Goal: Task Accomplishment & Management: Complete application form

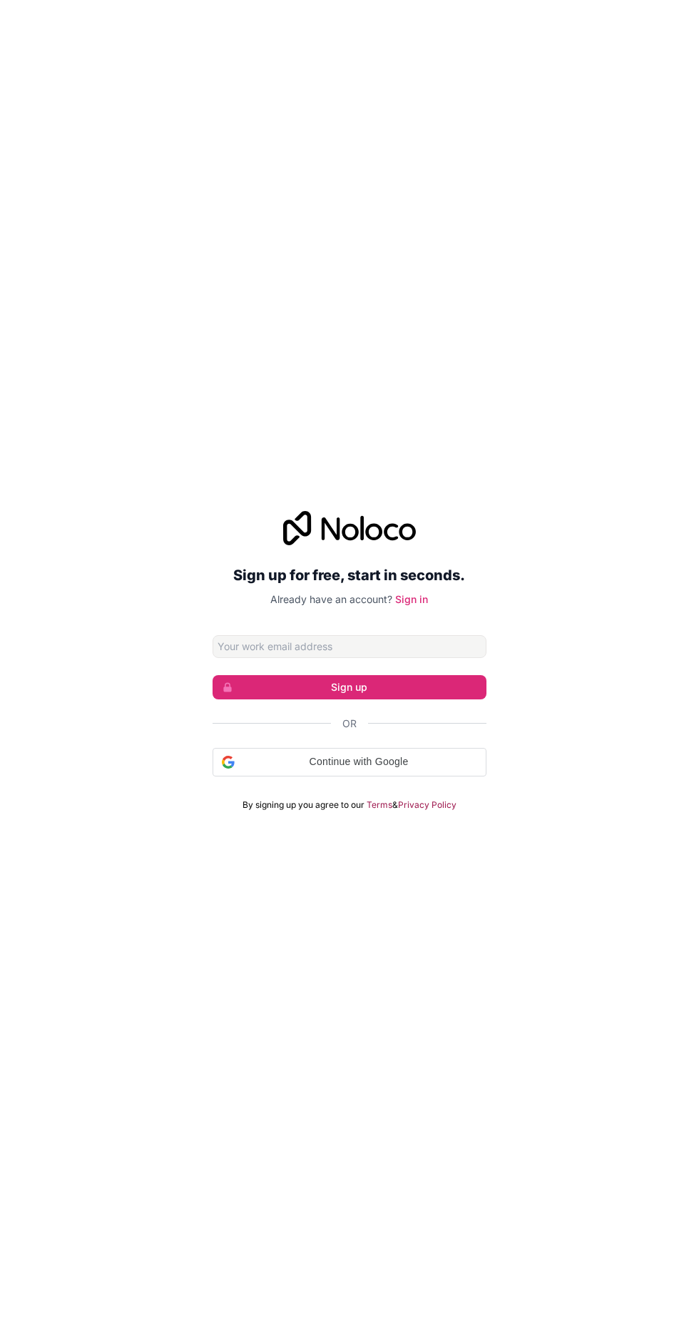
click at [382, 811] on link "Terms" at bounding box center [380, 804] width 26 height 11
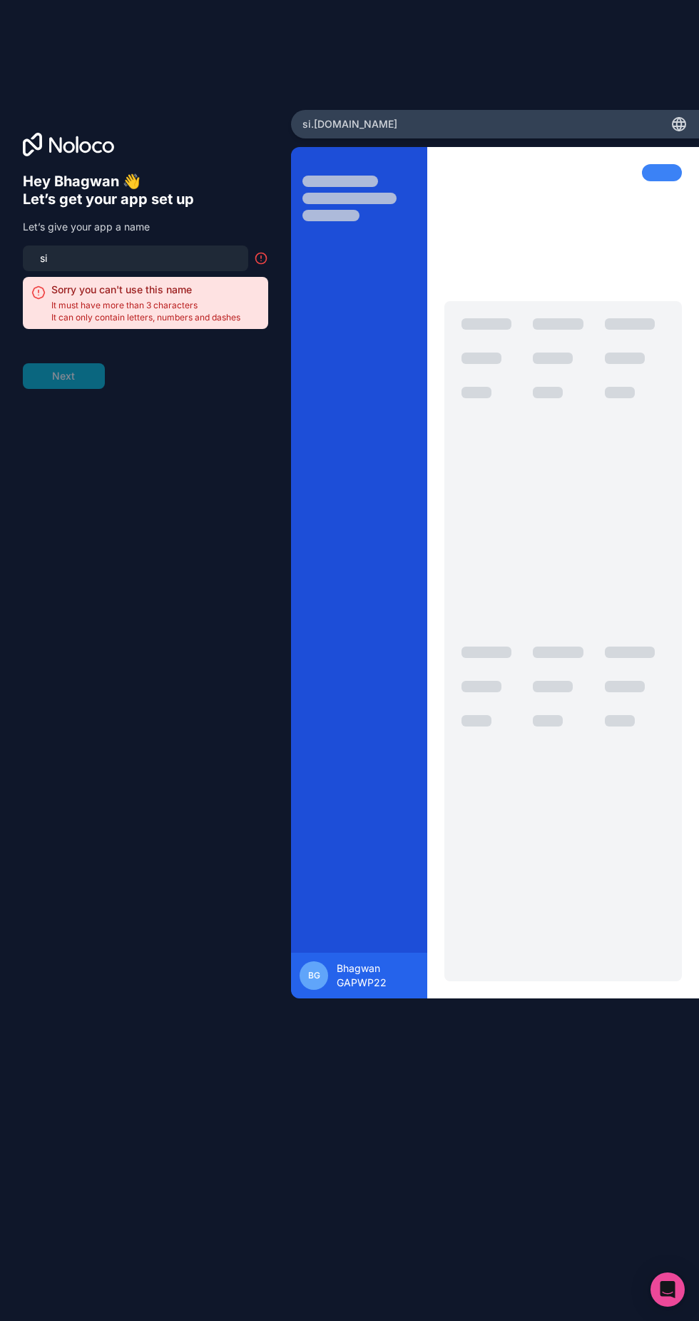
type input "s"
type input "b"
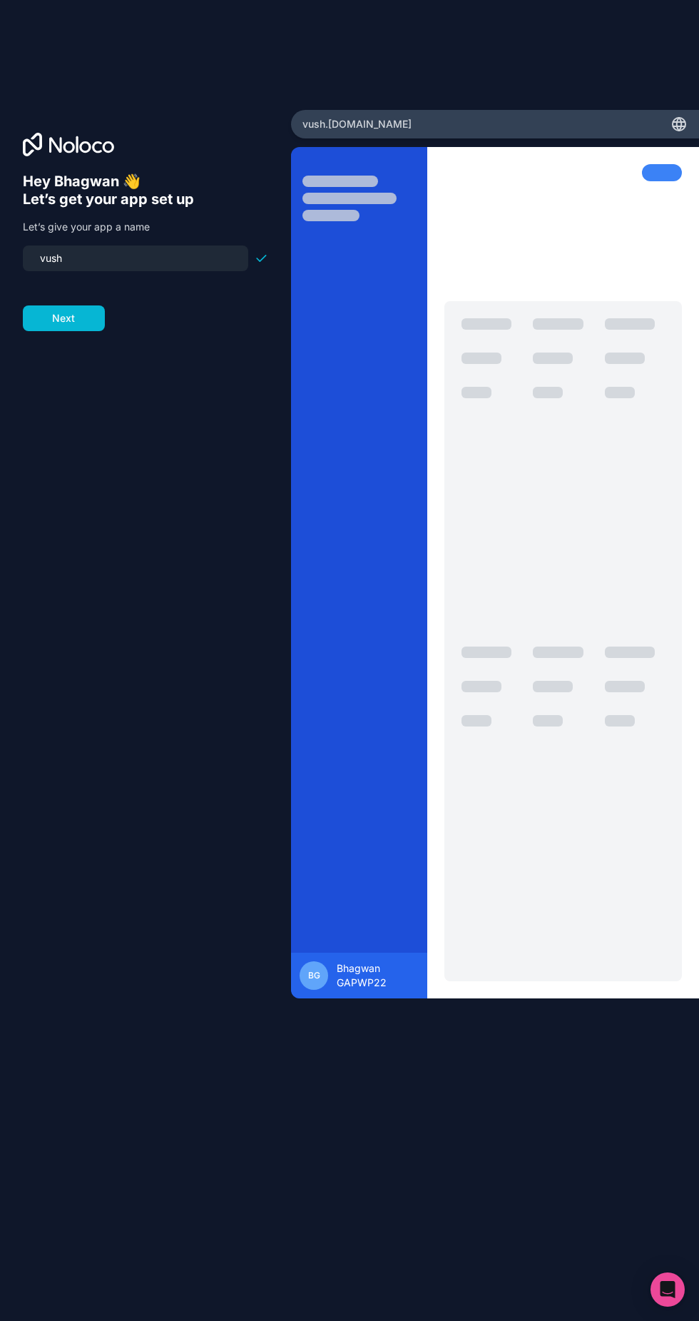
type input "vushw"
type input "विश्व"
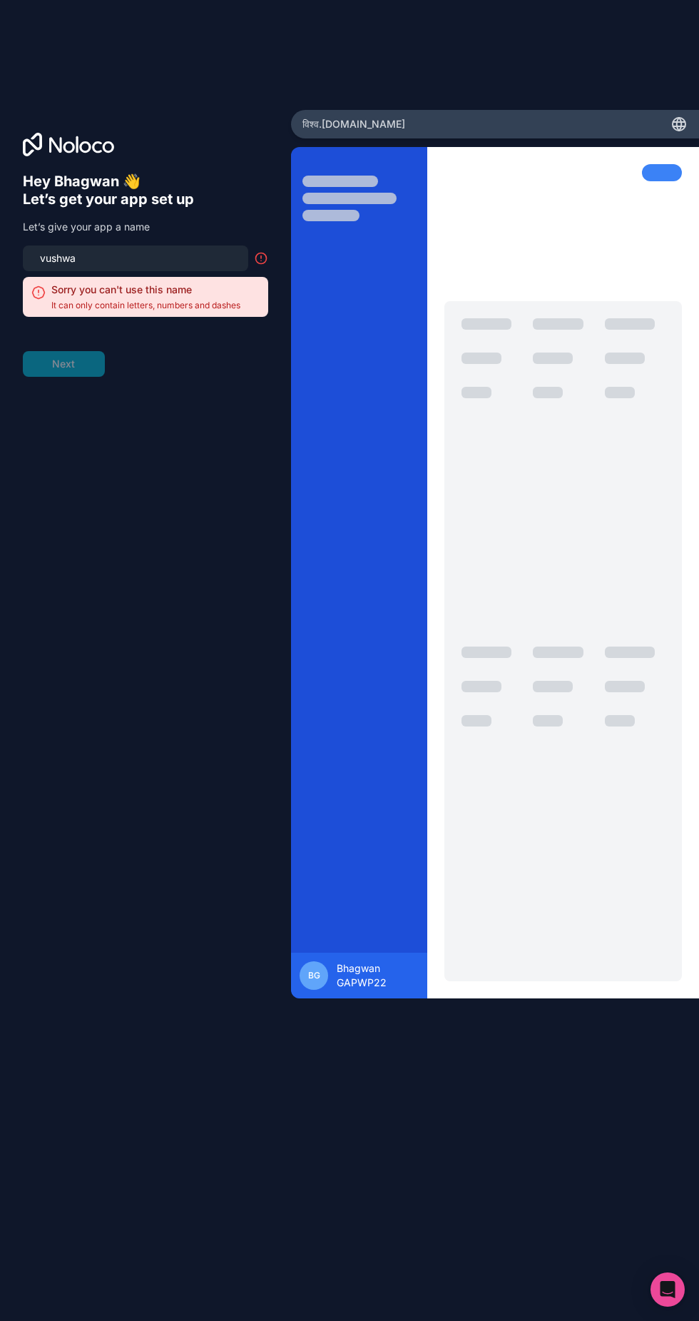
type input "vushwam"
type input "विश्वं"
type input "vushwambhar"
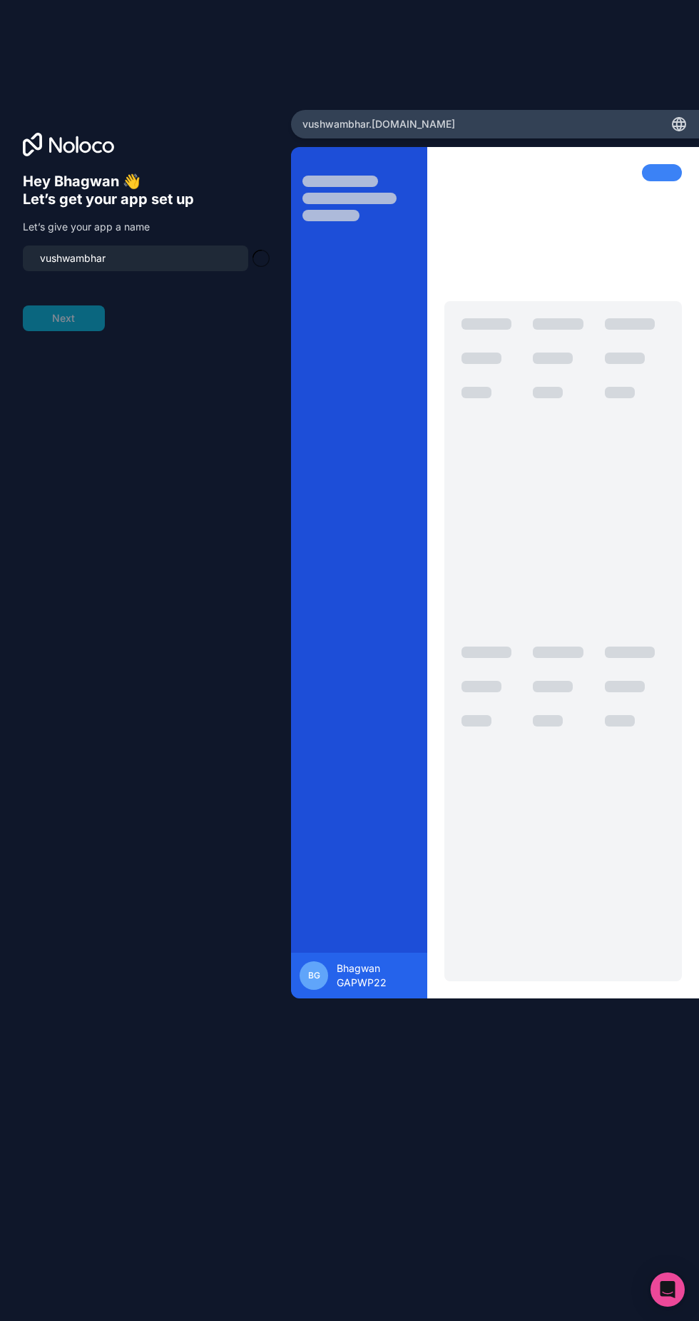
click at [39, 331] on button "Next" at bounding box center [64, 318] width 82 height 26
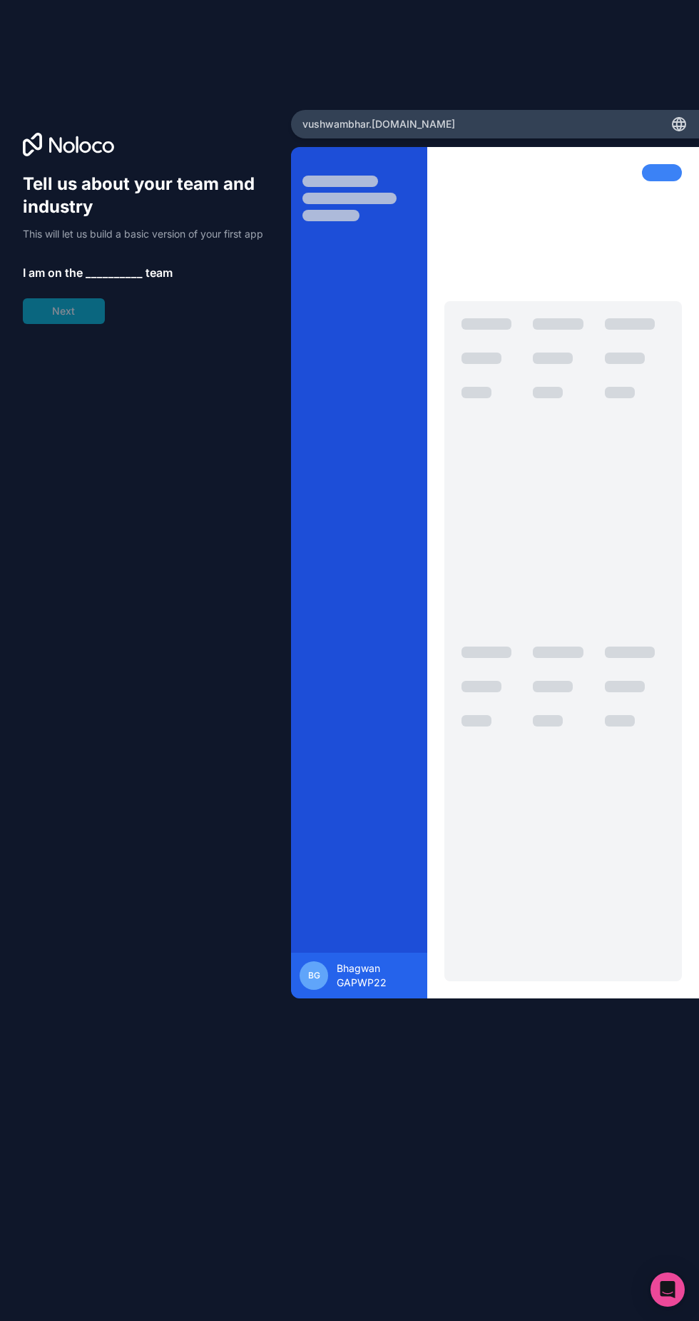
click at [56, 312] on div "Tell us about your team and industry This will let us build a basic version of …" at bounding box center [145, 248] width 245 height 151
click at [96, 281] on span "__________" at bounding box center [114, 272] width 57 height 17
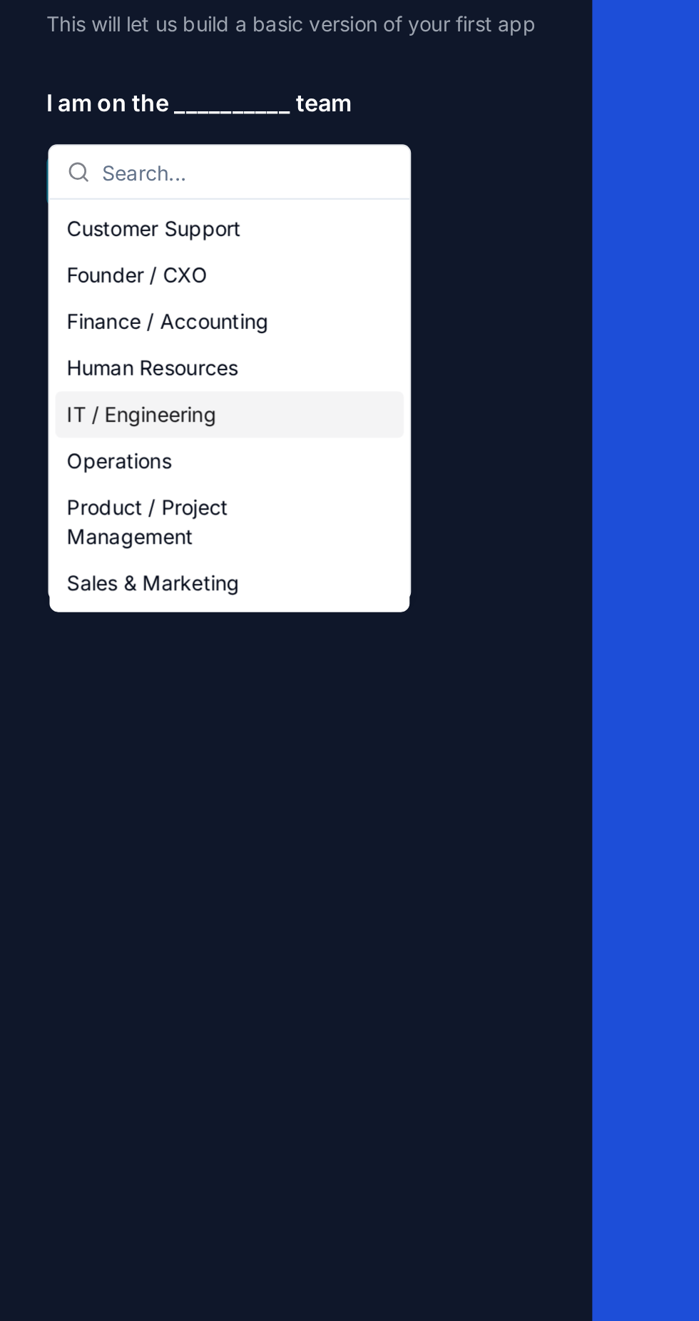
click at [163, 424] on div "IT / Engineering" at bounding box center [112, 426] width 171 height 23
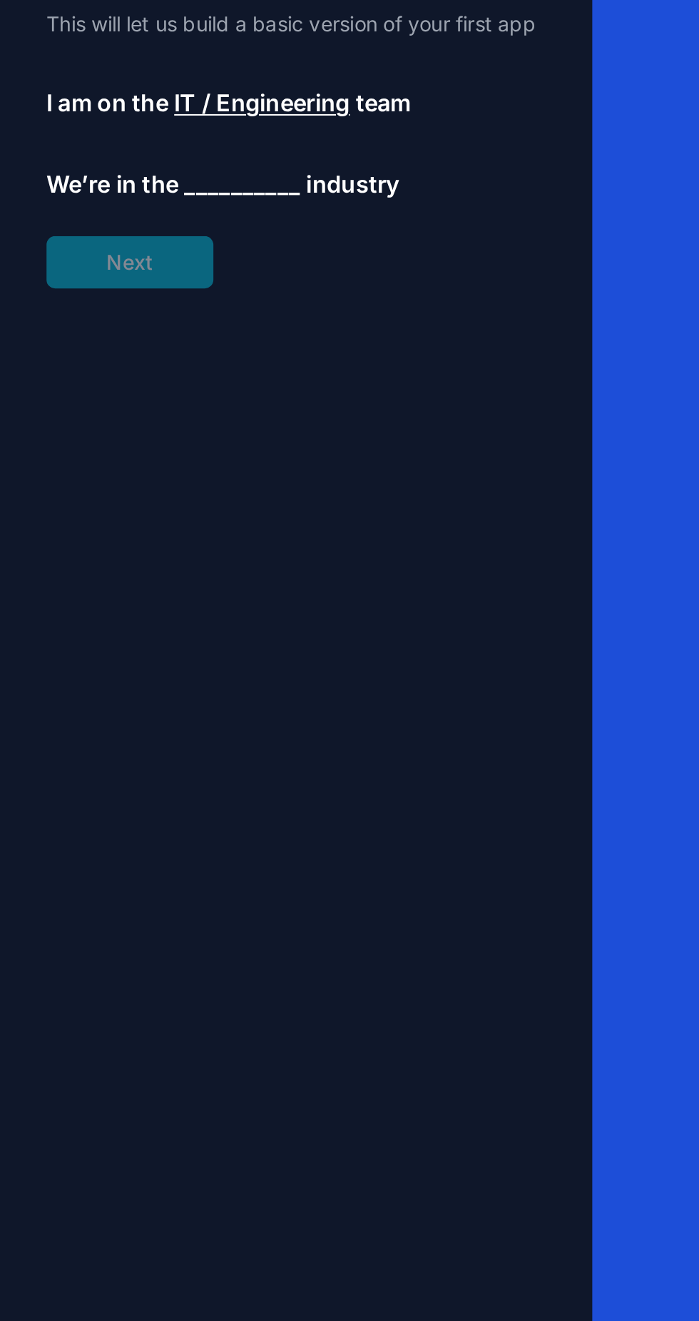
click at [96, 358] on div "Tell us about your team and industry This will let us build a basic version of …" at bounding box center [145, 268] width 245 height 191
click at [130, 321] on span "__________" at bounding box center [119, 312] width 57 height 17
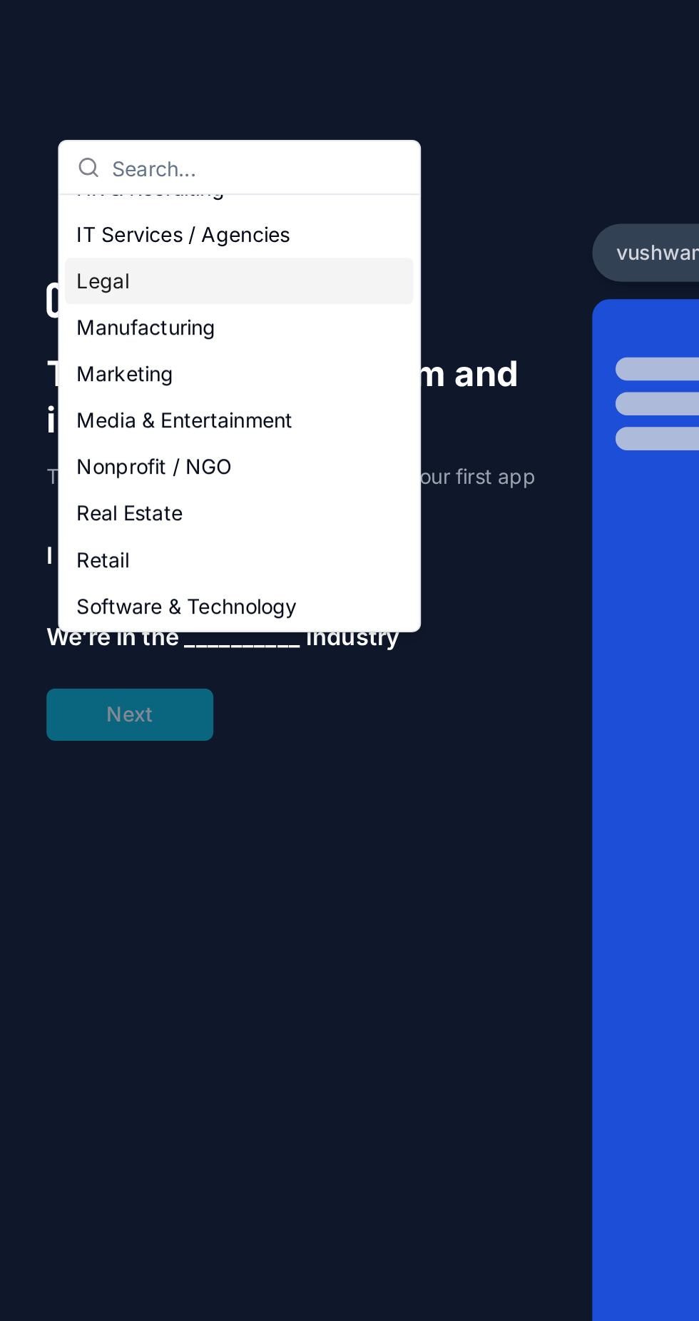
scroll to position [155, 0]
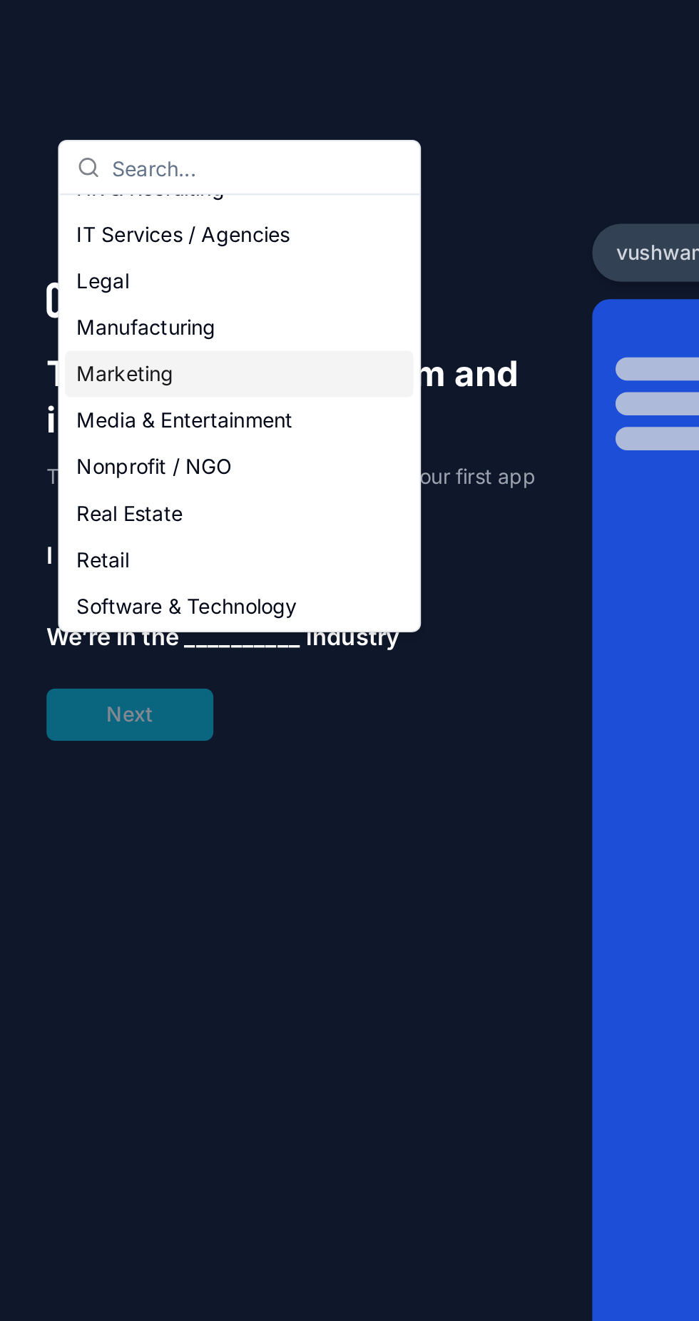
click at [117, 181] on div "Marketing" at bounding box center [117, 183] width 171 height 23
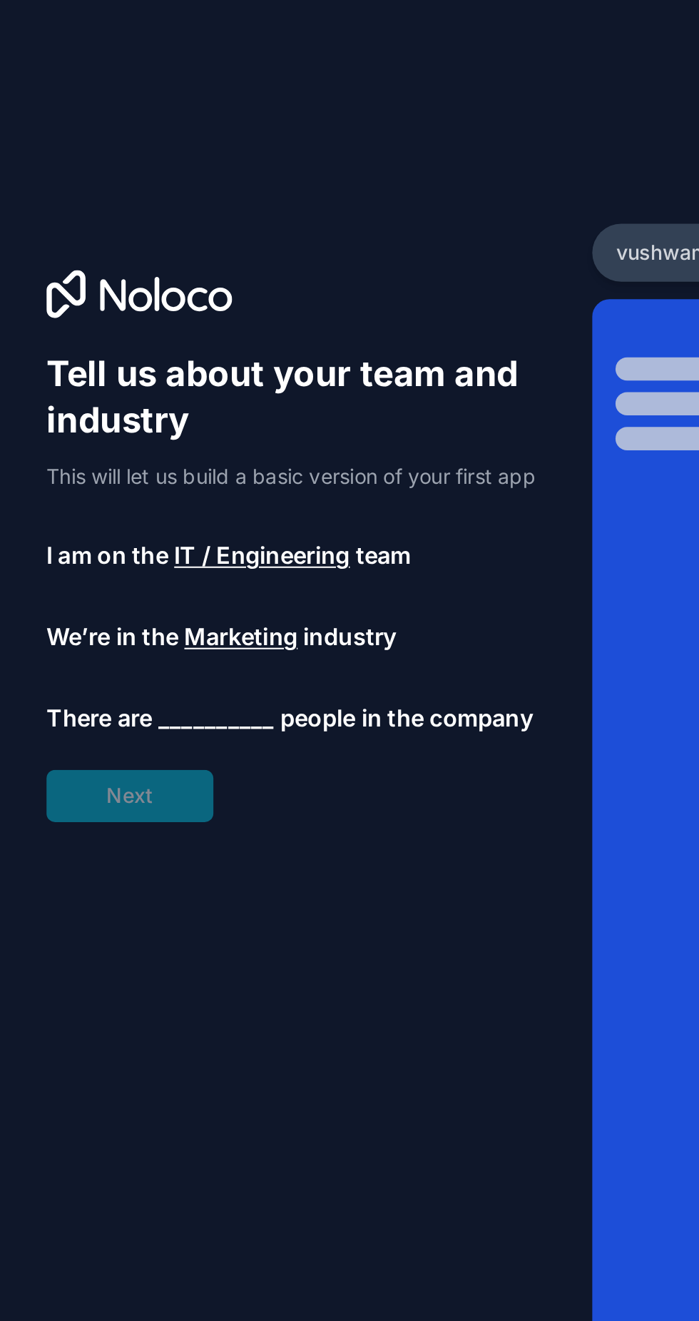
click at [130, 361] on span "__________" at bounding box center [106, 352] width 57 height 17
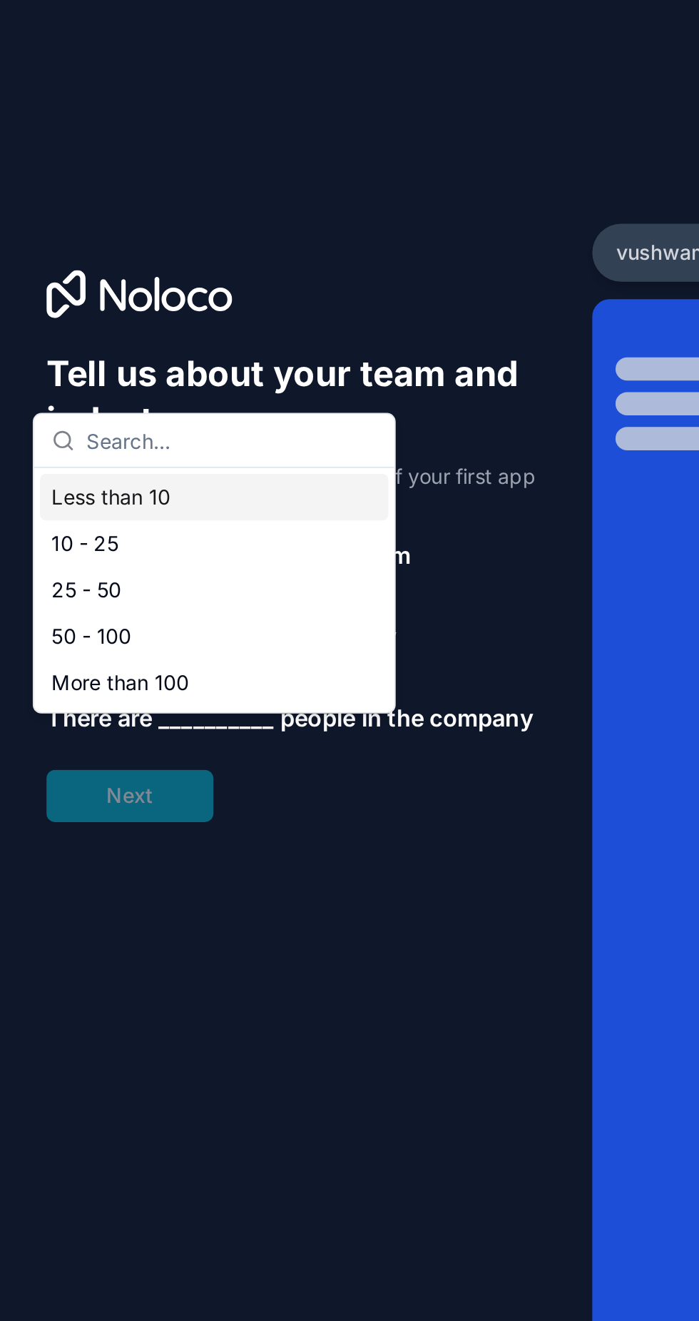
click at [262, 228] on div "Tell us about your team and industry This will let us build a basic version of …" at bounding box center [145, 288] width 245 height 231
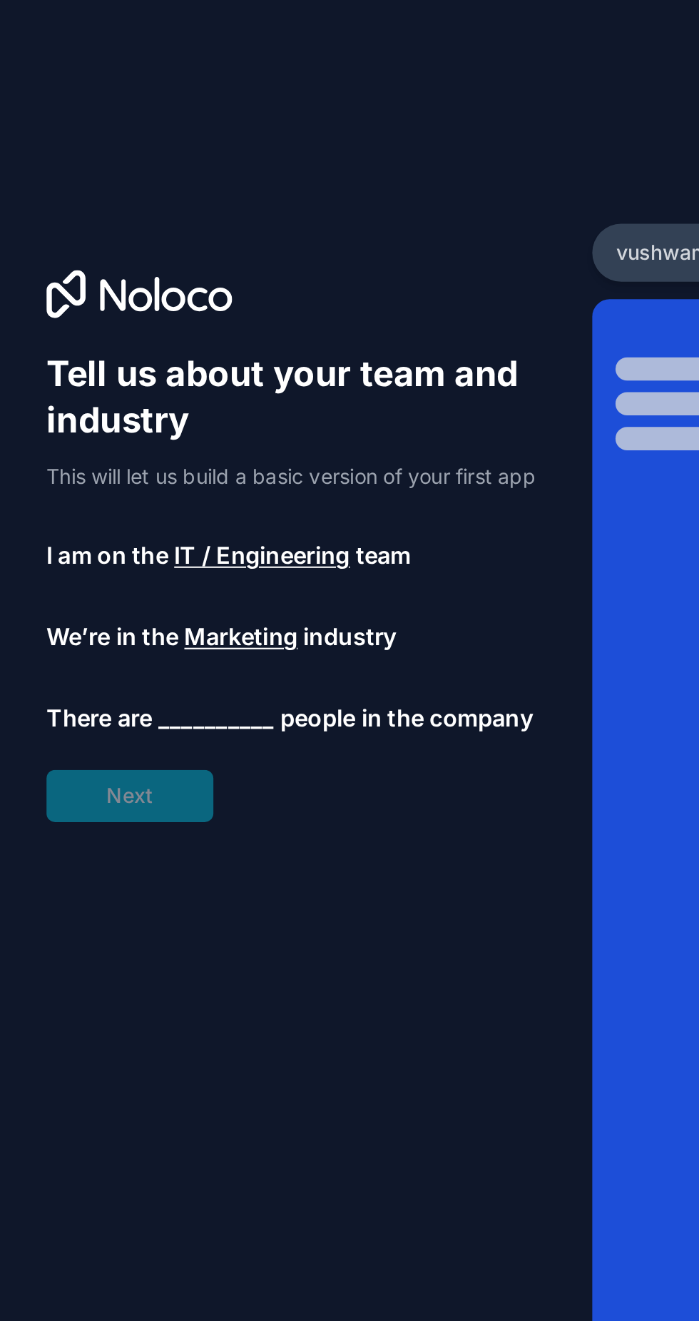
click at [118, 361] on span "__________" at bounding box center [106, 352] width 57 height 17
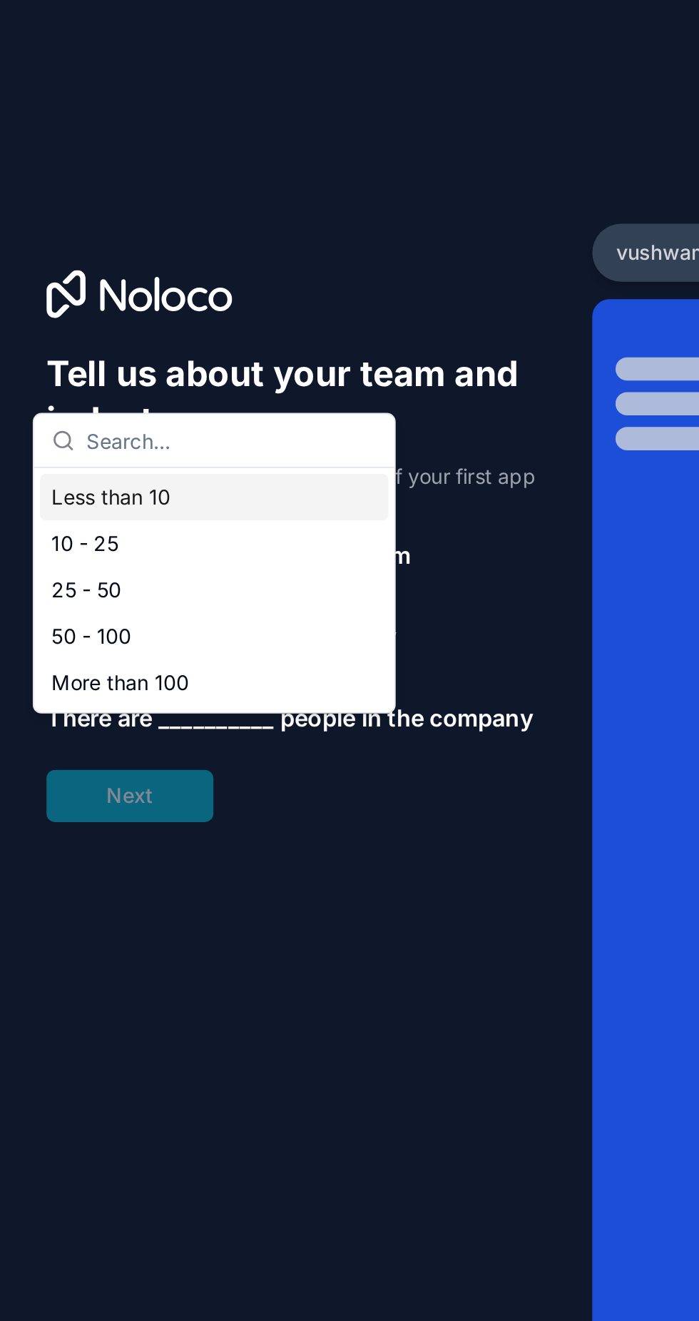
click at [129, 241] on div "Less than 10" at bounding box center [105, 244] width 171 height 23
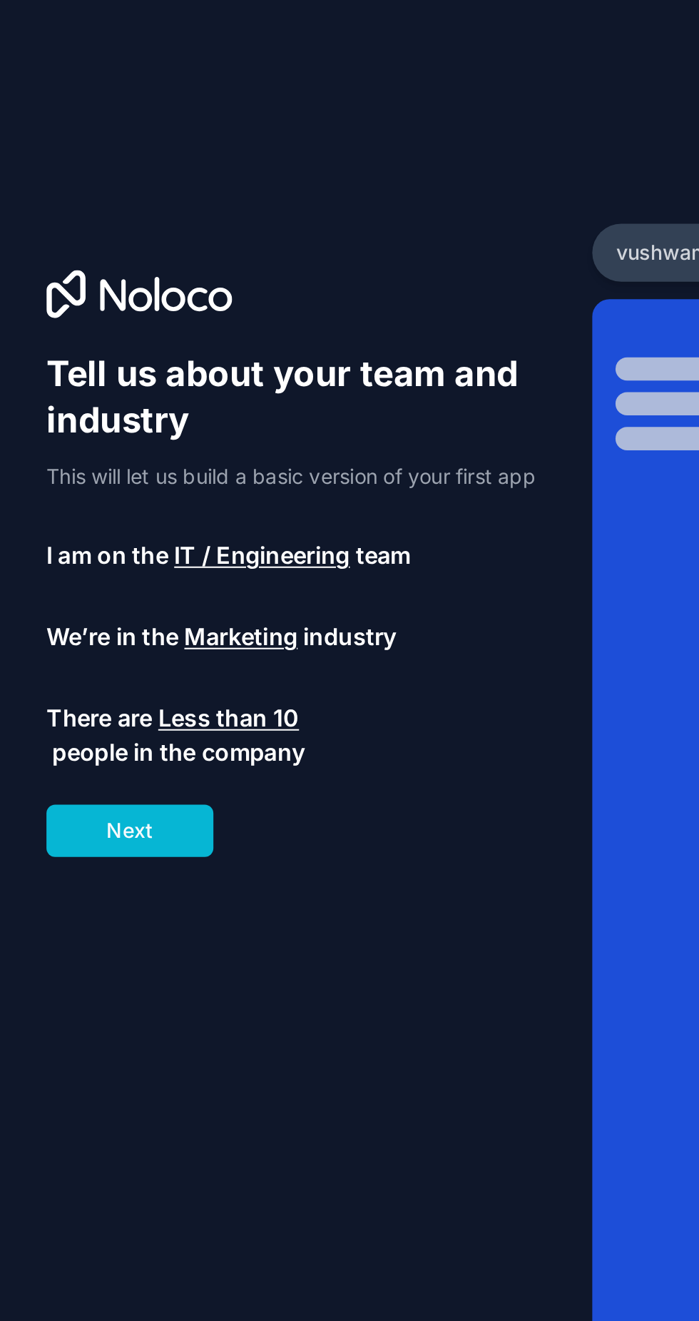
click at [93, 421] on button "Next" at bounding box center [64, 408] width 82 height 26
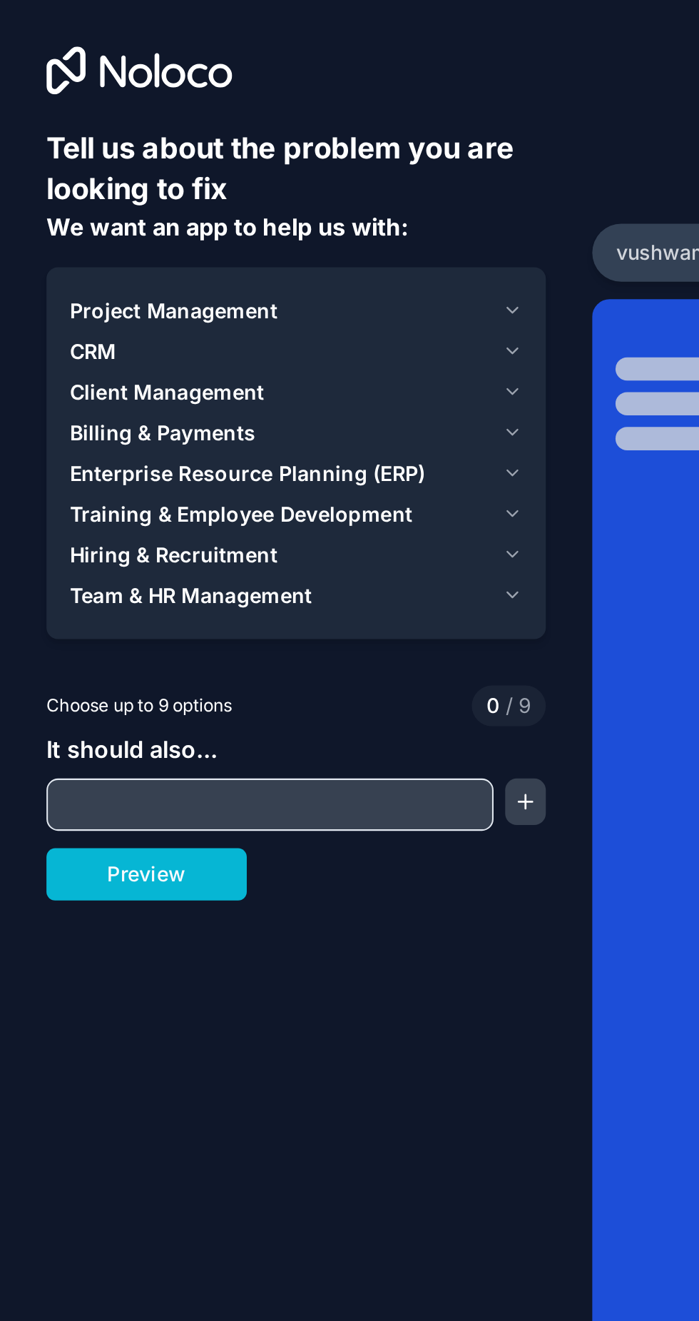
click at [200, 391] on input "text" at bounding box center [132, 395] width 213 height 20
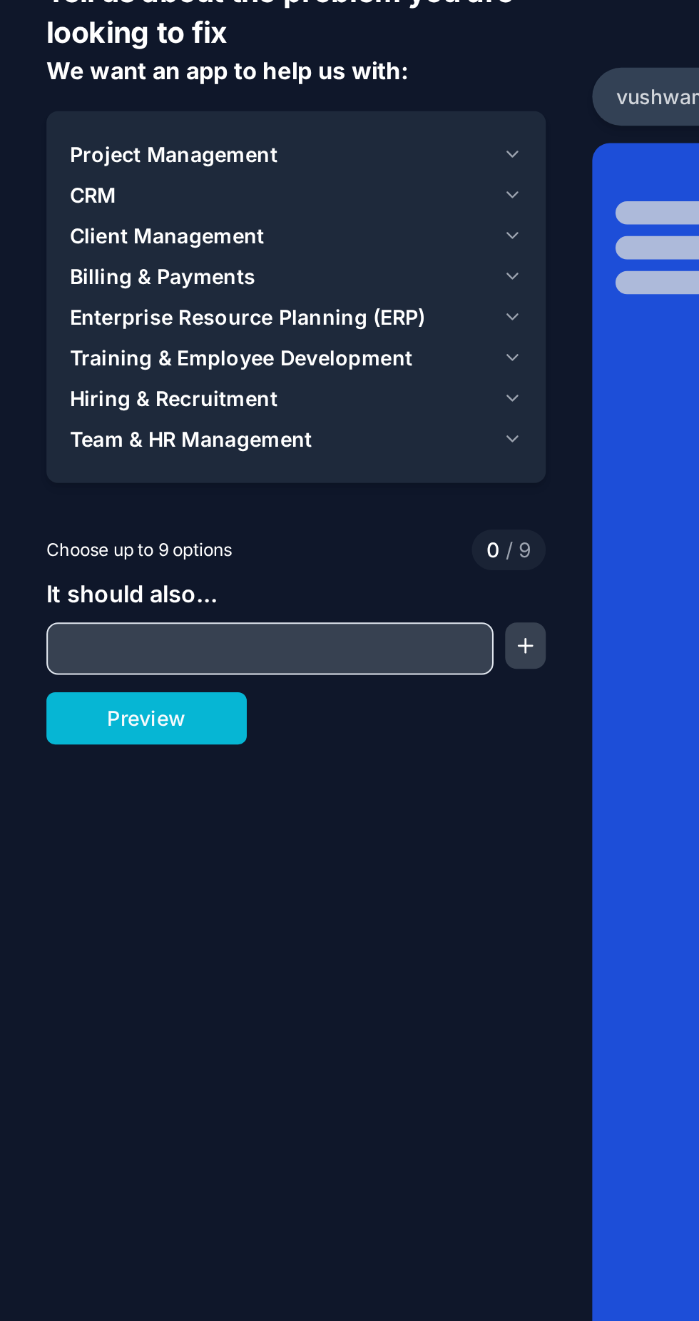
click at [255, 147] on icon "button" at bounding box center [252, 152] width 11 height 11
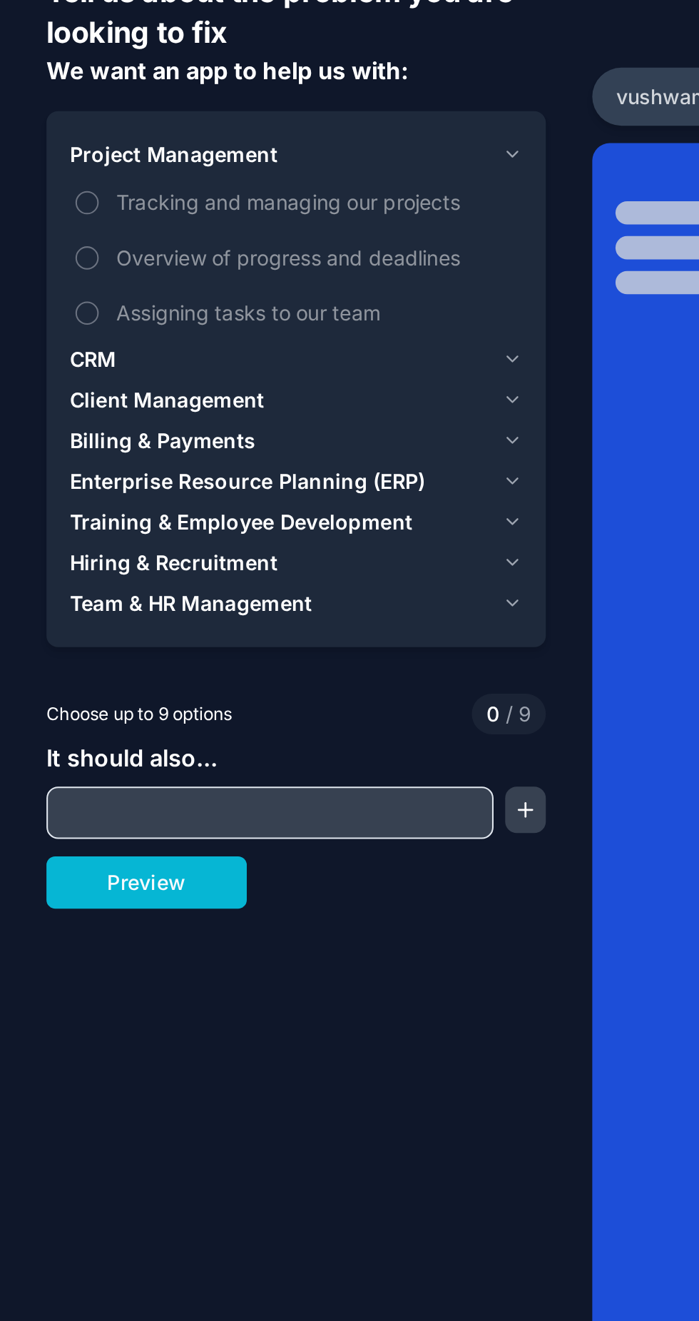
click at [251, 253] on icon "button" at bounding box center [252, 253] width 11 height 11
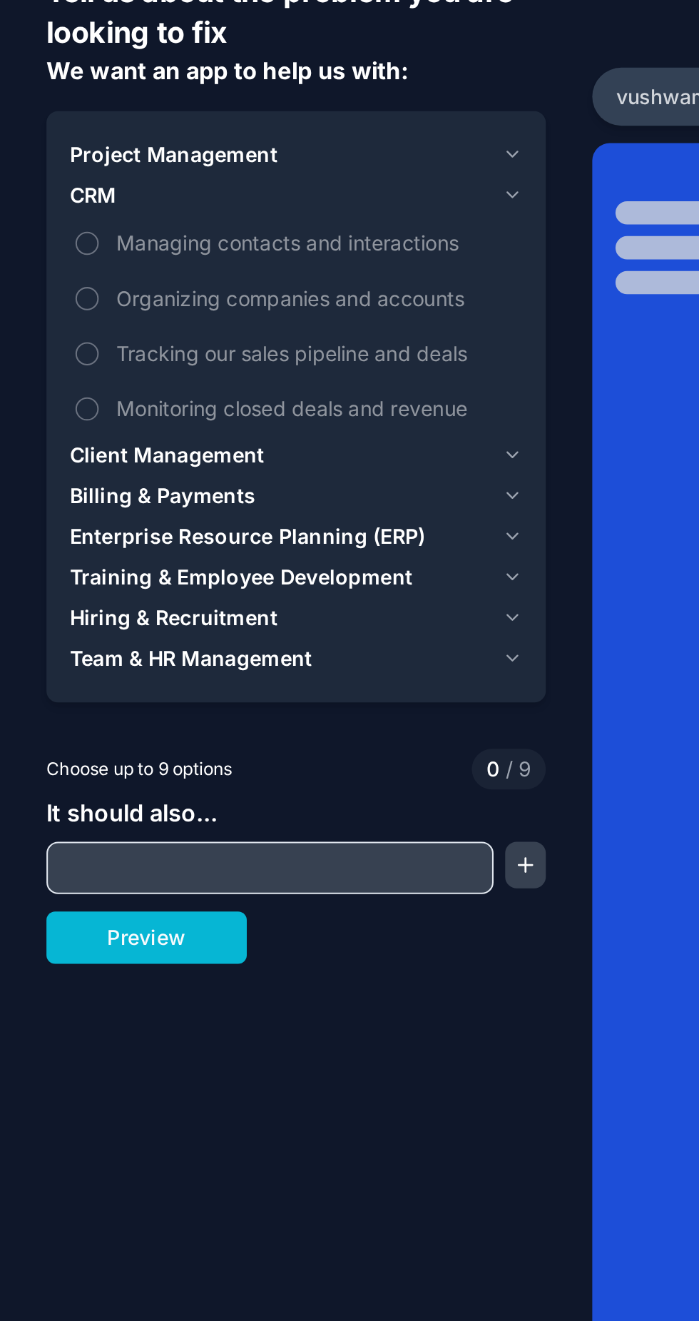
click at [200, 303] on div "Client Management" at bounding box center [137, 300] width 207 height 14
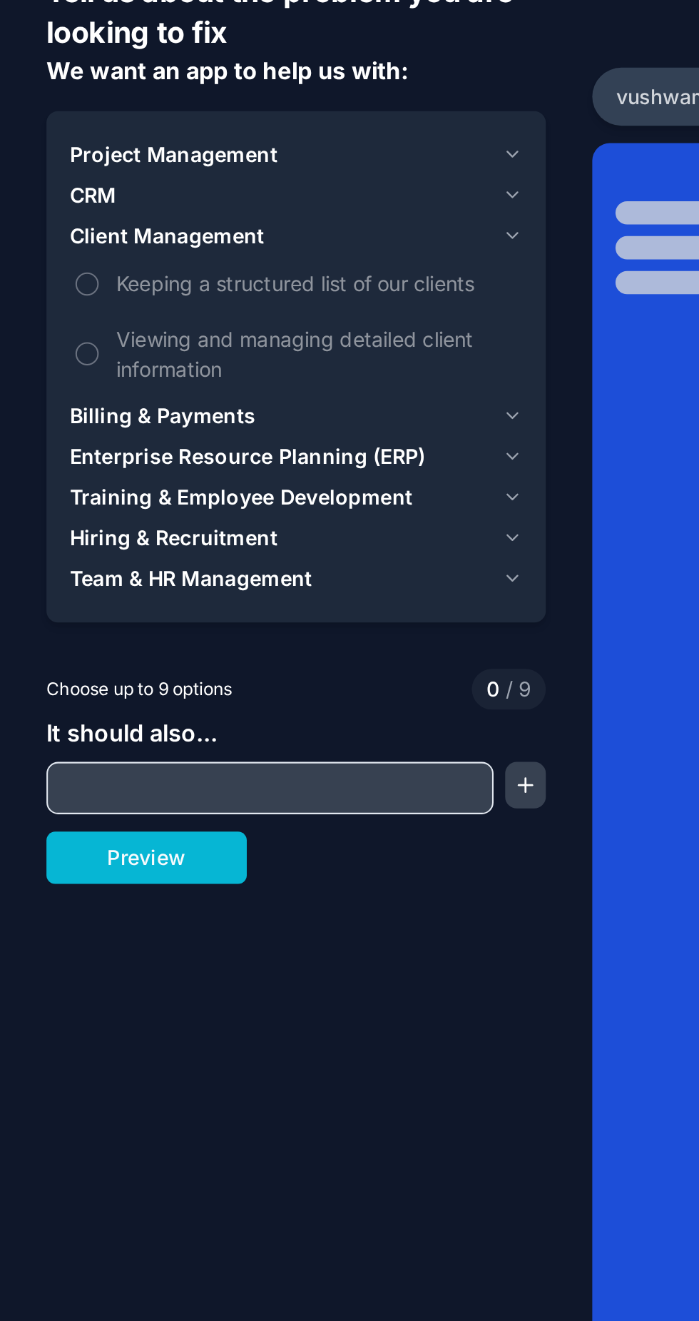
click at [184, 285] on div "Billing & Payments" at bounding box center [137, 281] width 207 height 14
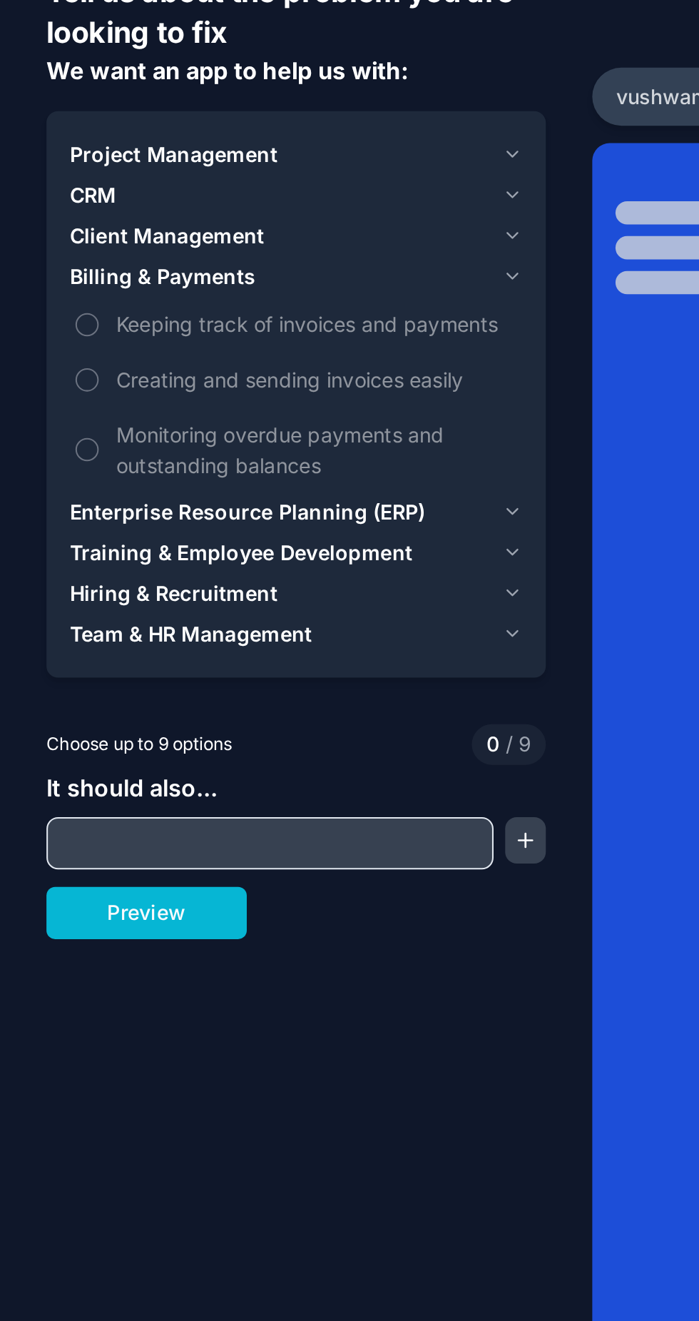
click at [208, 241] on span "Keeping track of invoices and payments" at bounding box center [155, 235] width 197 height 15
click at [49, 241] on button "Keeping track of invoices and payments" at bounding box center [42, 235] width 11 height 11
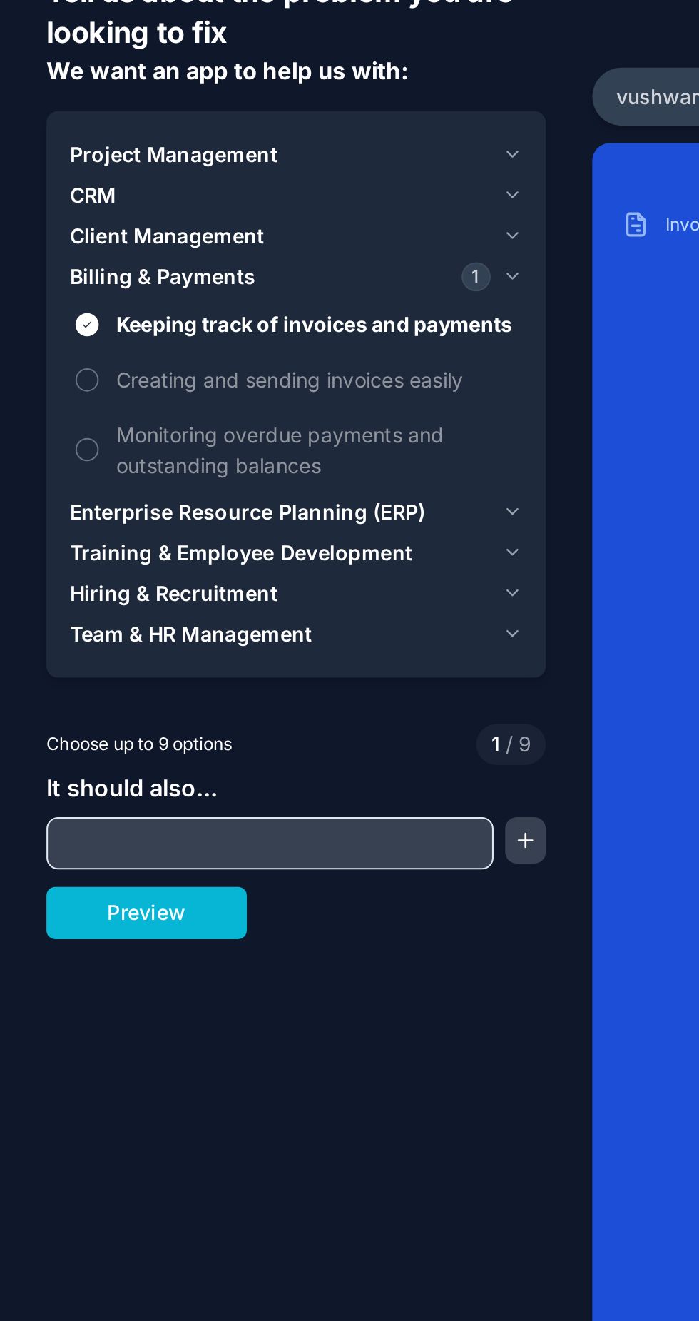
click at [215, 267] on span "Creating and sending invoices easily" at bounding box center [155, 262] width 197 height 15
click at [49, 267] on button "Creating and sending invoices easily" at bounding box center [42, 263] width 11 height 11
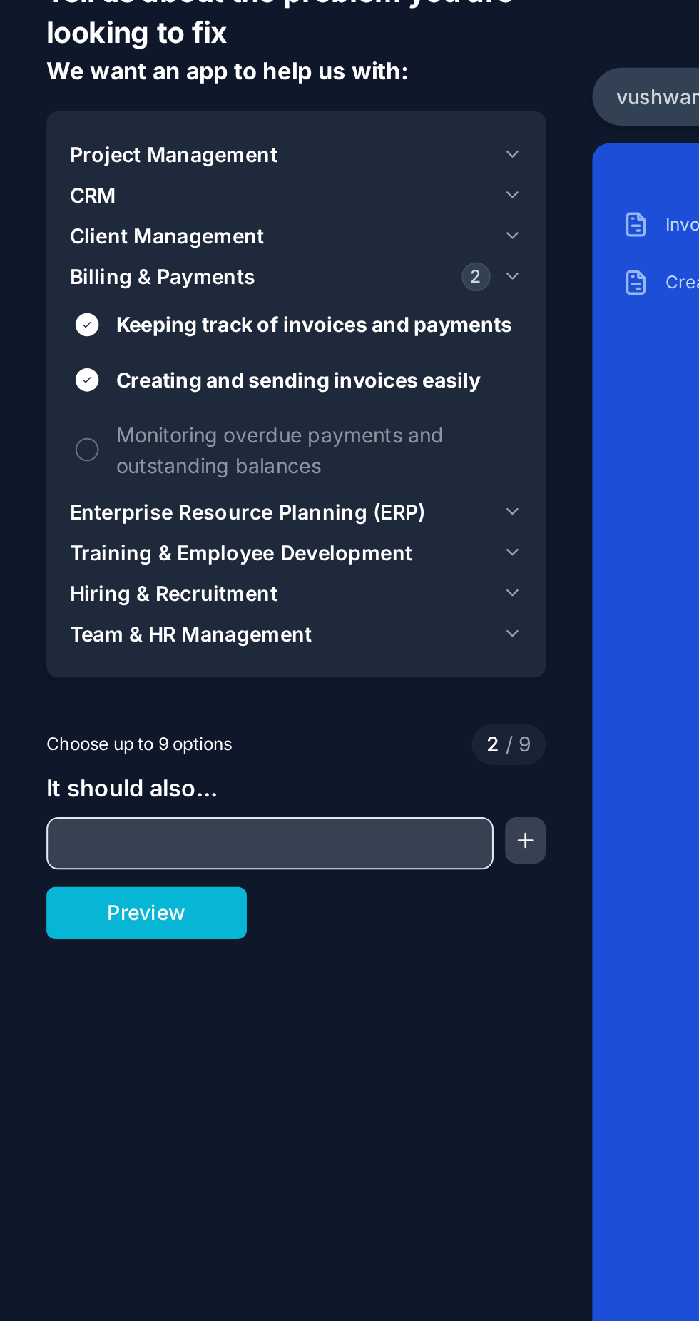
click at [186, 292] on span "Monitoring overdue payments and outstanding balances" at bounding box center [155, 298] width 197 height 30
click at [49, 292] on button "Monitoring overdue payments and outstanding balances" at bounding box center [42, 297] width 11 height 11
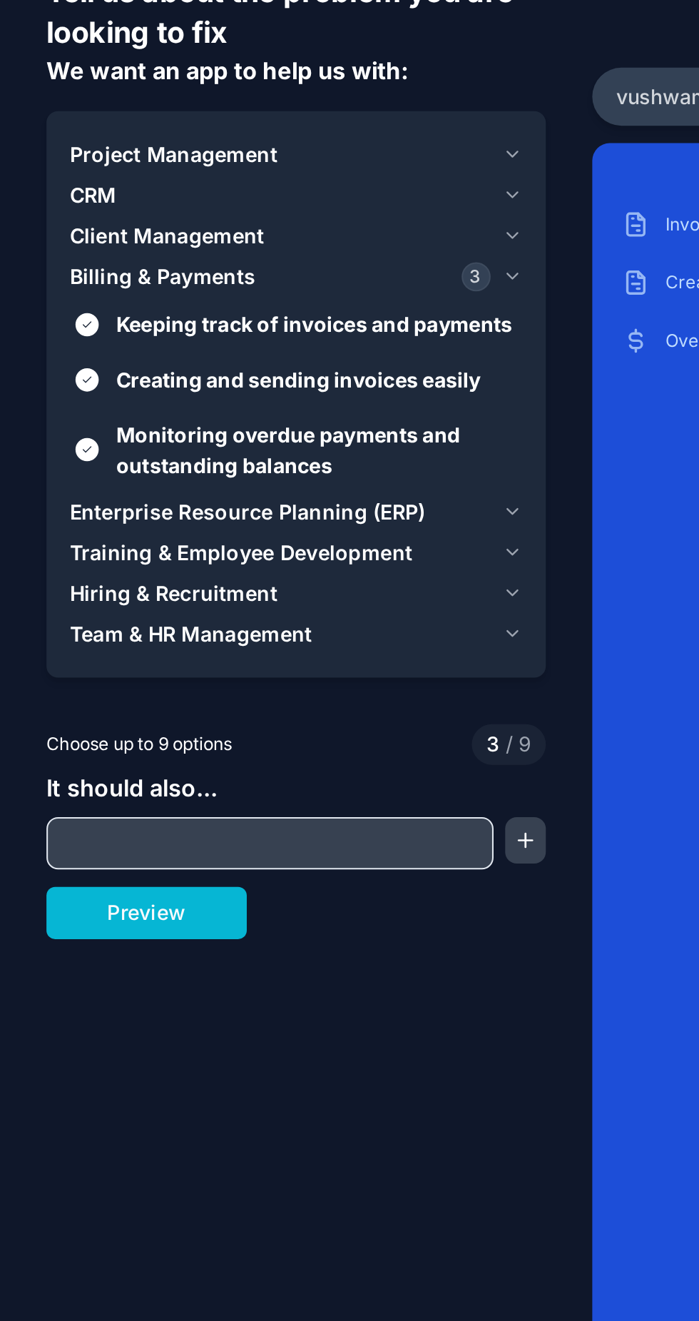
click at [222, 210] on div "Billing & Payments 3" at bounding box center [137, 213] width 207 height 14
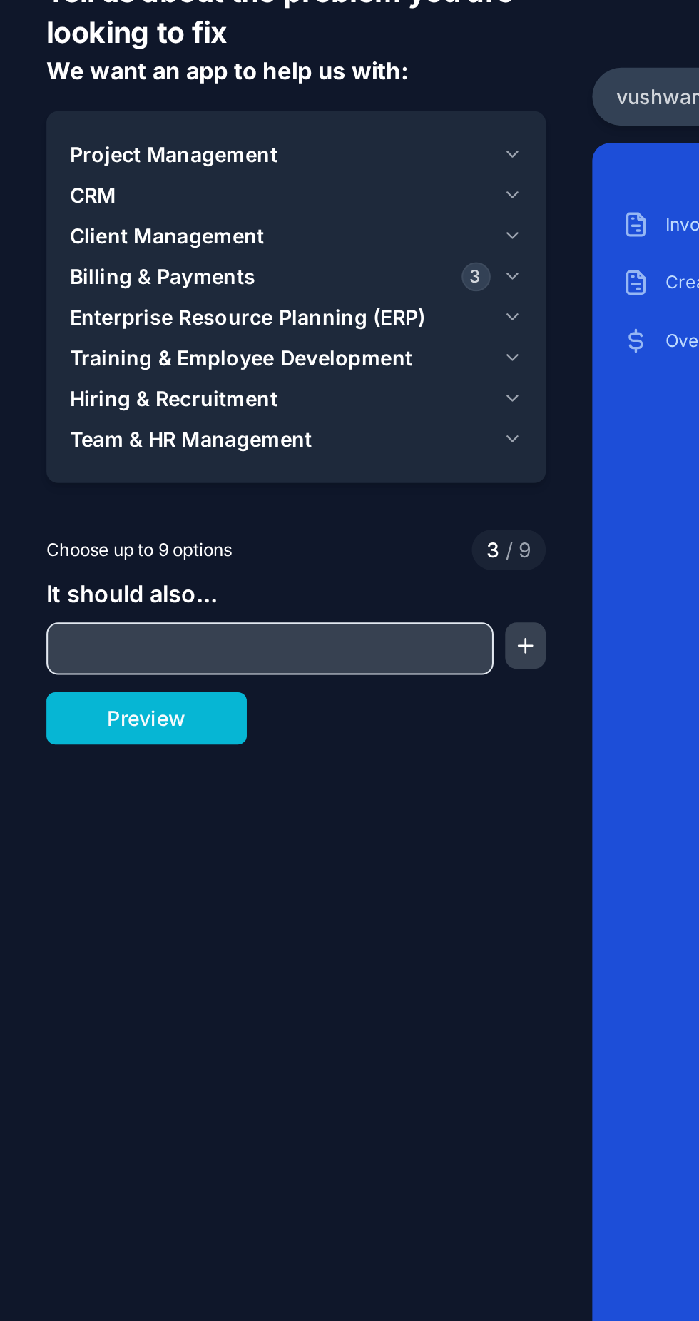
click at [251, 193] on icon "button" at bounding box center [252, 192] width 11 height 11
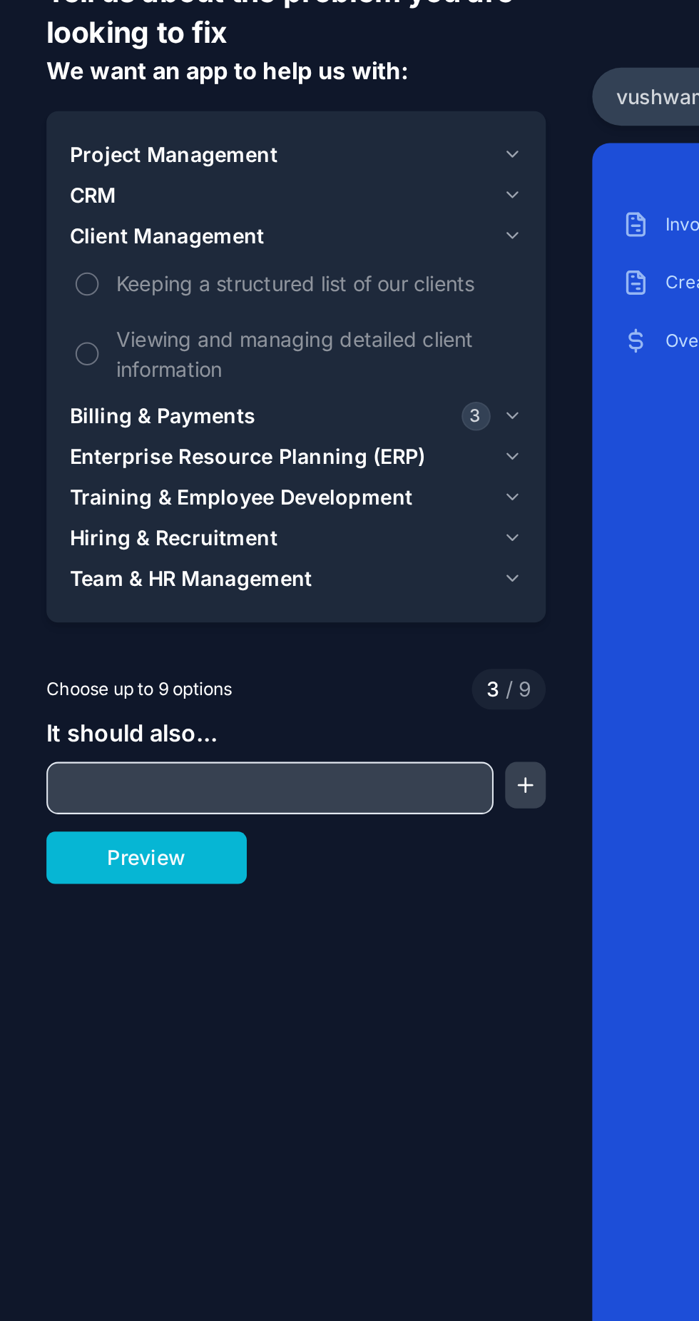
click at [231, 210] on span "Keeping a structured list of our clients" at bounding box center [155, 215] width 197 height 15
click at [49, 211] on button "Keeping a structured list of our clients" at bounding box center [42, 216] width 11 height 11
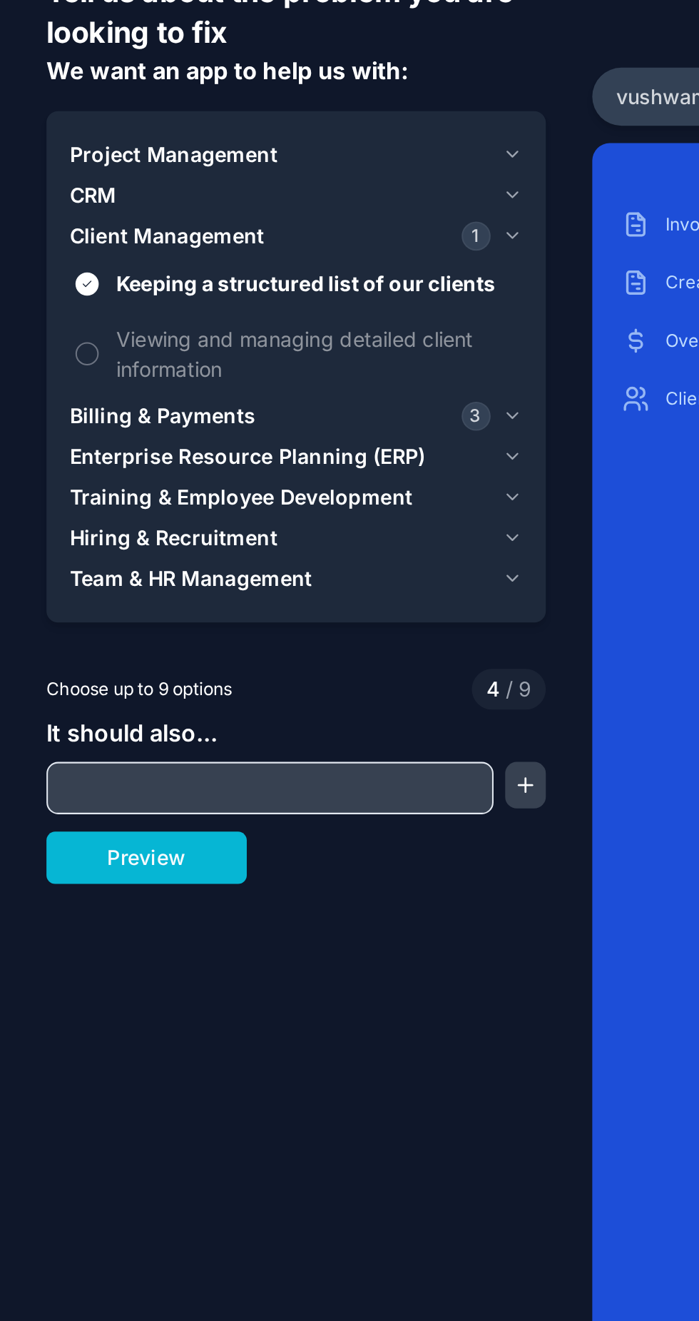
click at [224, 243] on span "Viewing and managing detailed client information" at bounding box center [155, 250] width 197 height 30
click at [49, 245] on button "Viewing and managing detailed client information" at bounding box center [42, 250] width 11 height 11
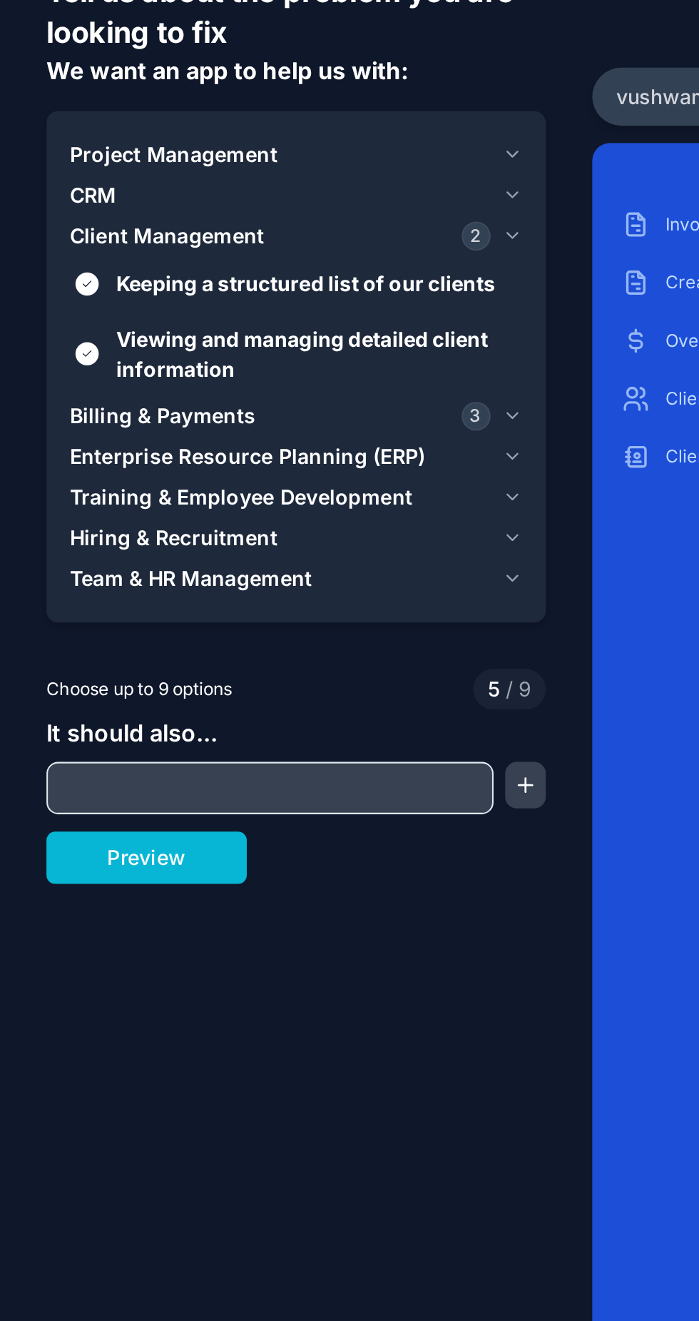
click at [223, 169] on div "CRM" at bounding box center [137, 173] width 207 height 14
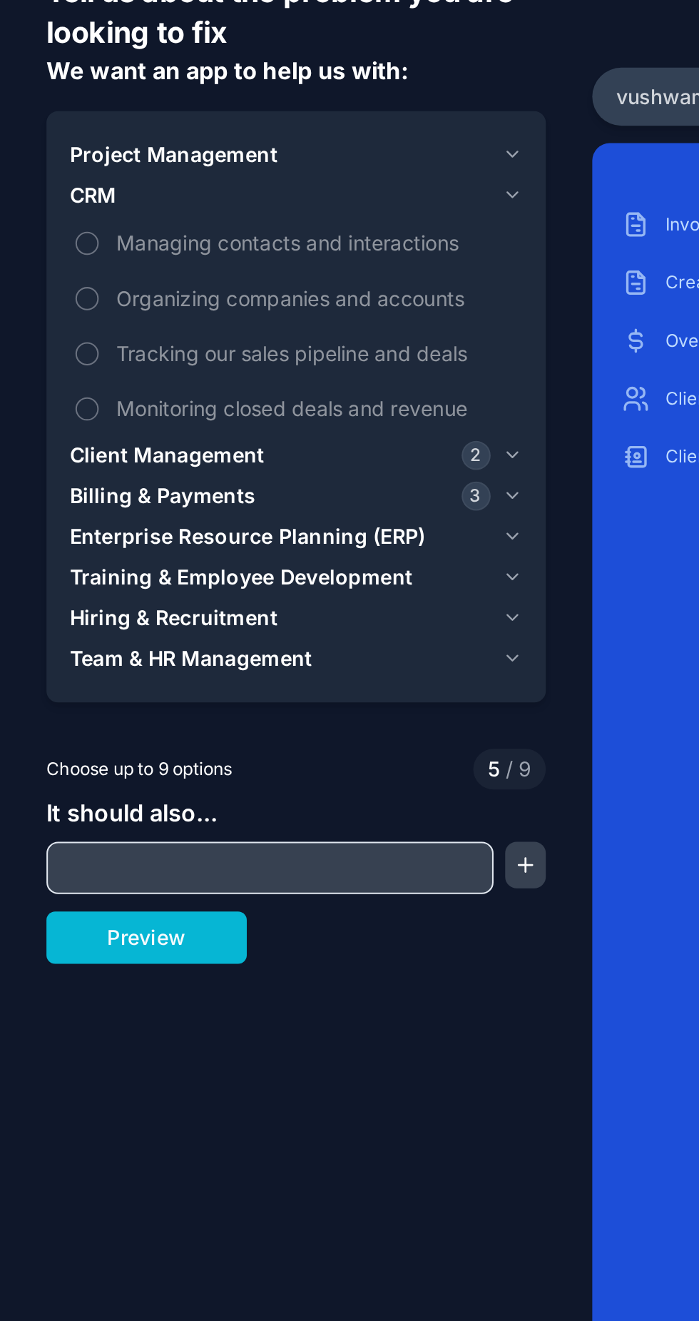
click at [75, 256] on span "Tracking our sales pipeline and deals" at bounding box center [155, 250] width 197 height 15
click at [49, 256] on button "Tracking our sales pipeline and deals" at bounding box center [42, 250] width 11 height 11
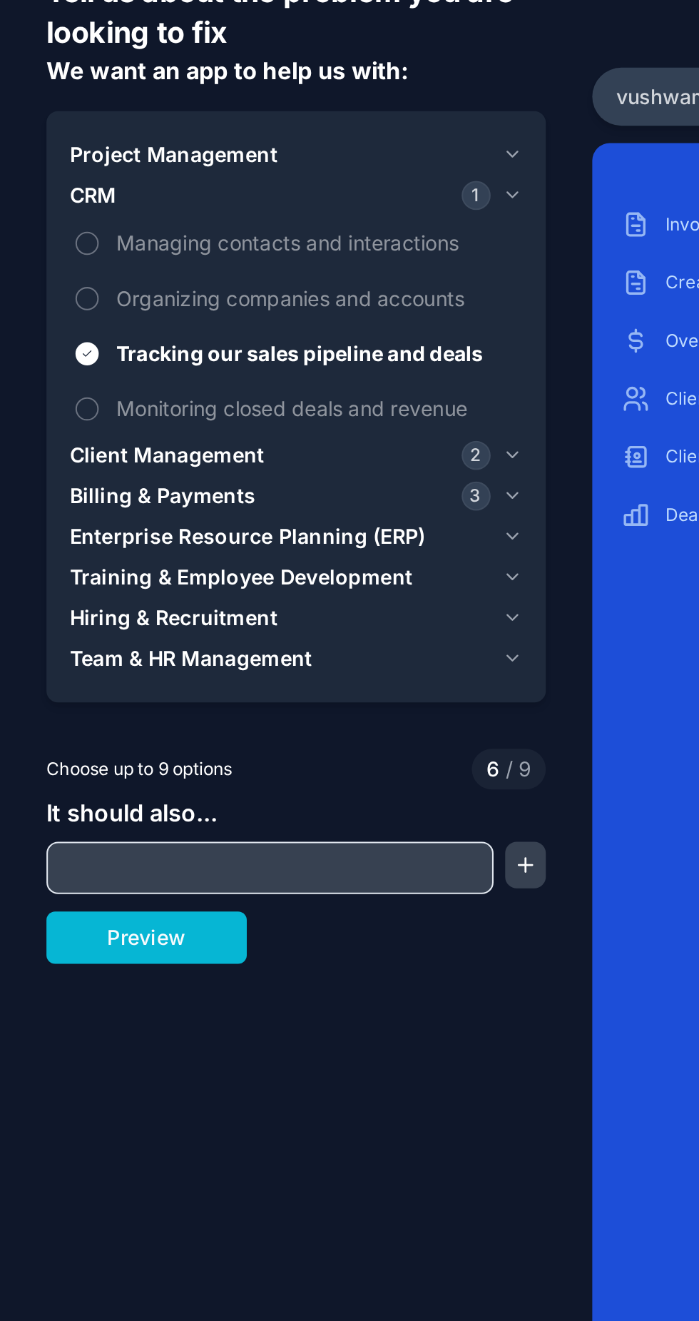
click at [46, 250] on button "Tracking our sales pipeline and deals" at bounding box center [42, 250] width 11 height 11
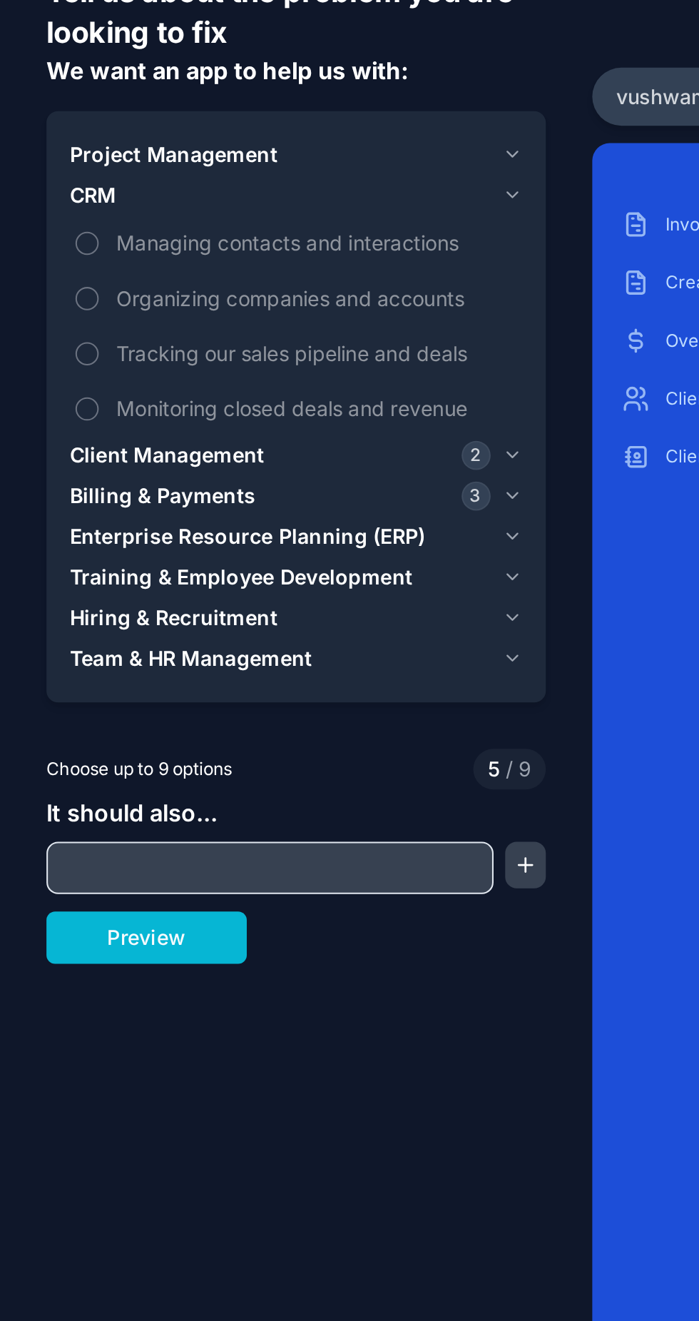
click at [208, 155] on div "Project Management" at bounding box center [137, 153] width 207 height 14
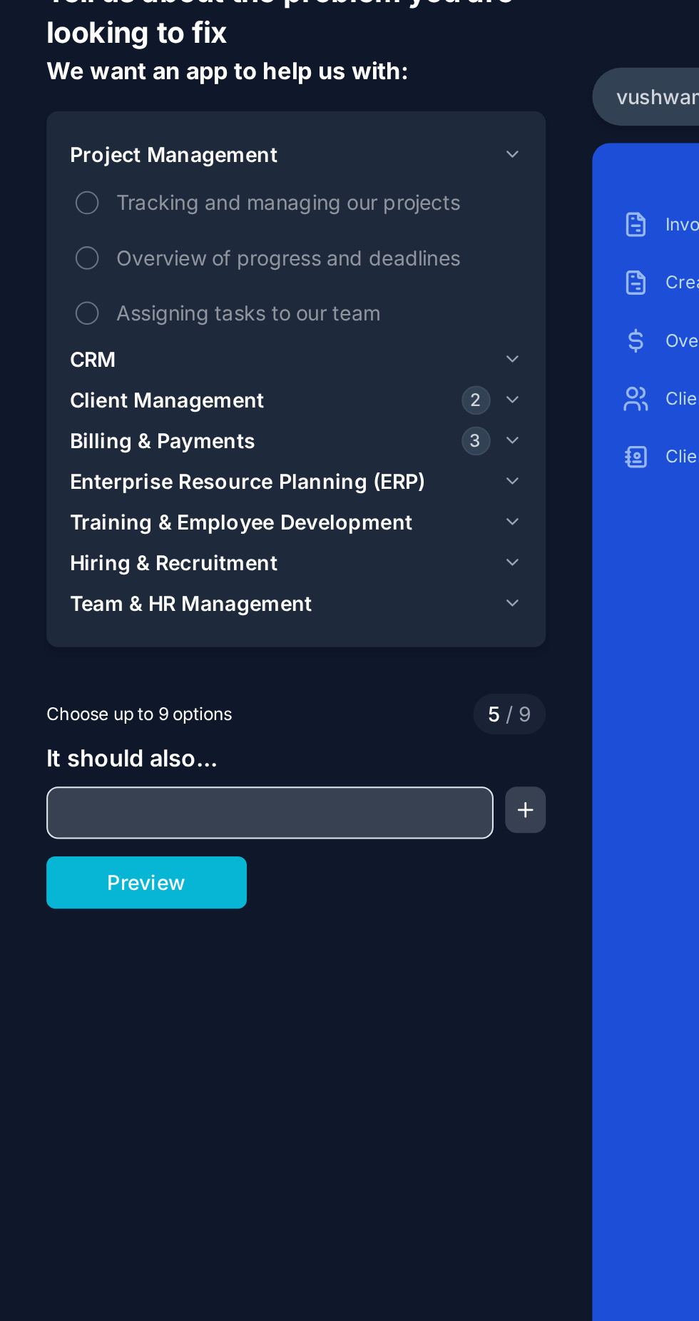
click at [211, 163] on label "Tracking and managing our projects" at bounding box center [145, 176] width 223 height 26
click at [49, 171] on button "Tracking and managing our projects" at bounding box center [42, 176] width 11 height 11
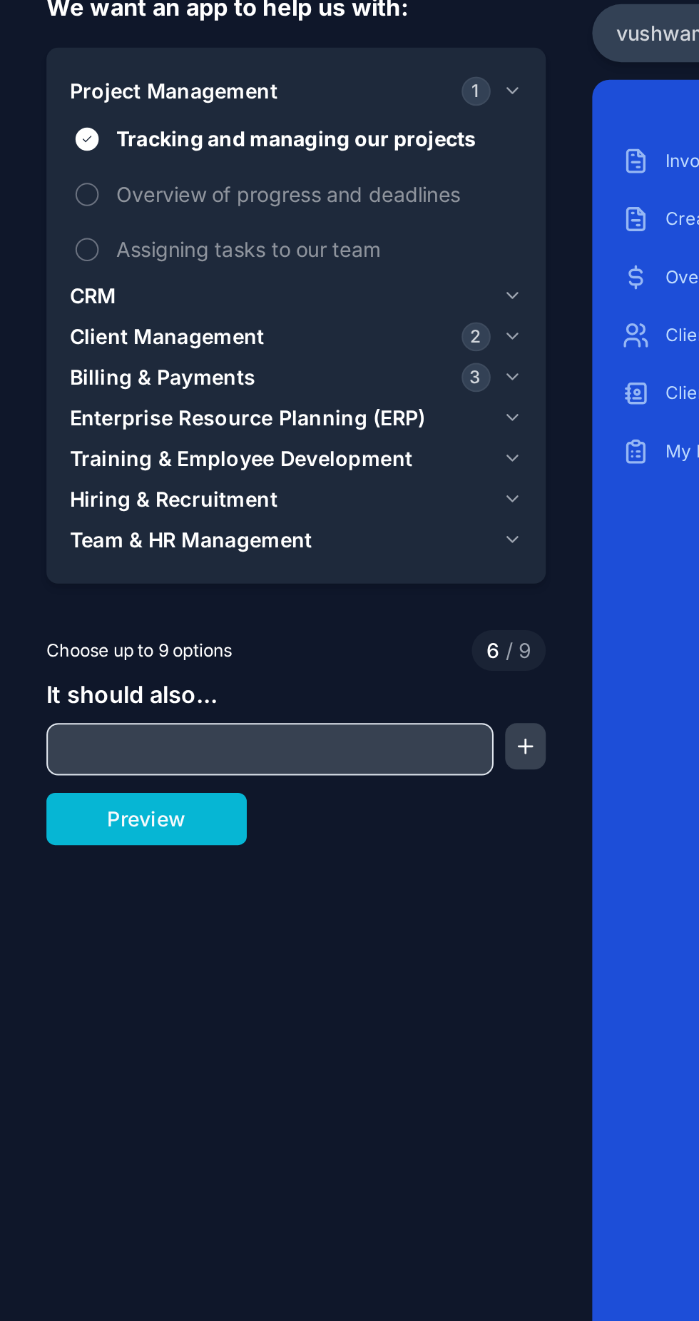
click at [212, 368] on div "Team & HR Management" at bounding box center [137, 373] width 207 height 14
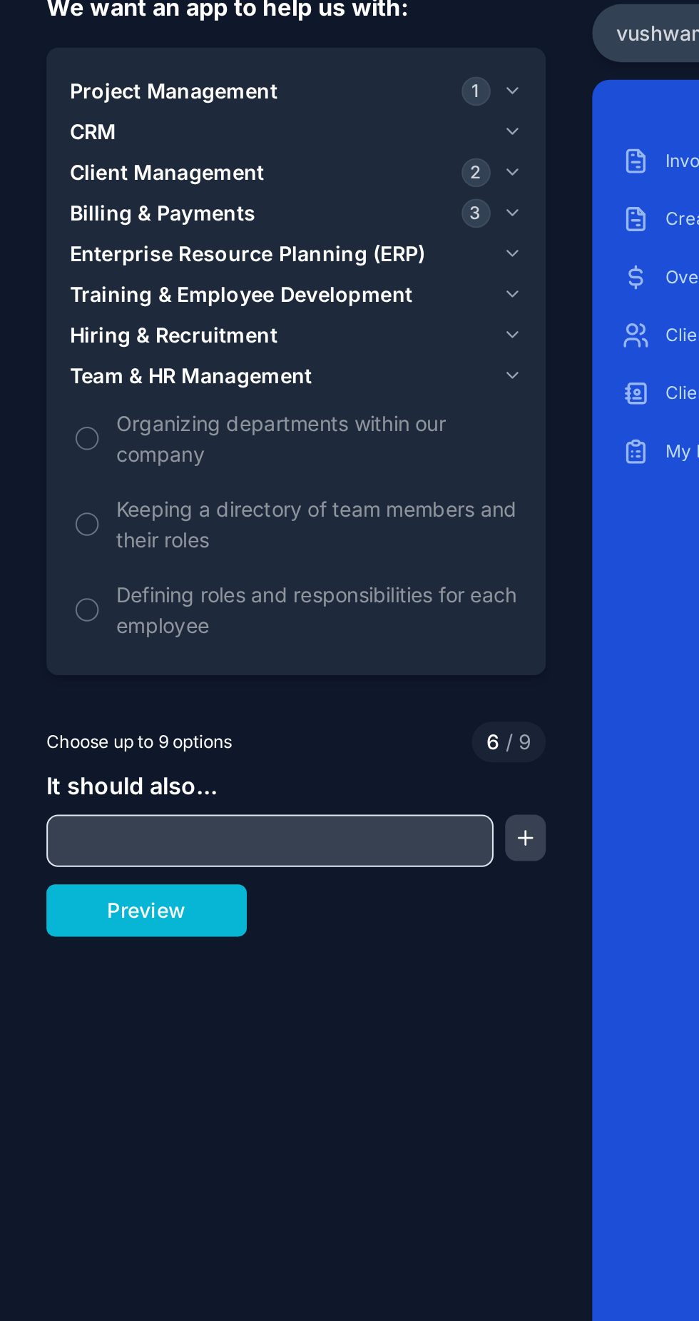
click at [59, 270] on span "Hiring & Recruitment" at bounding box center [85, 272] width 102 height 14
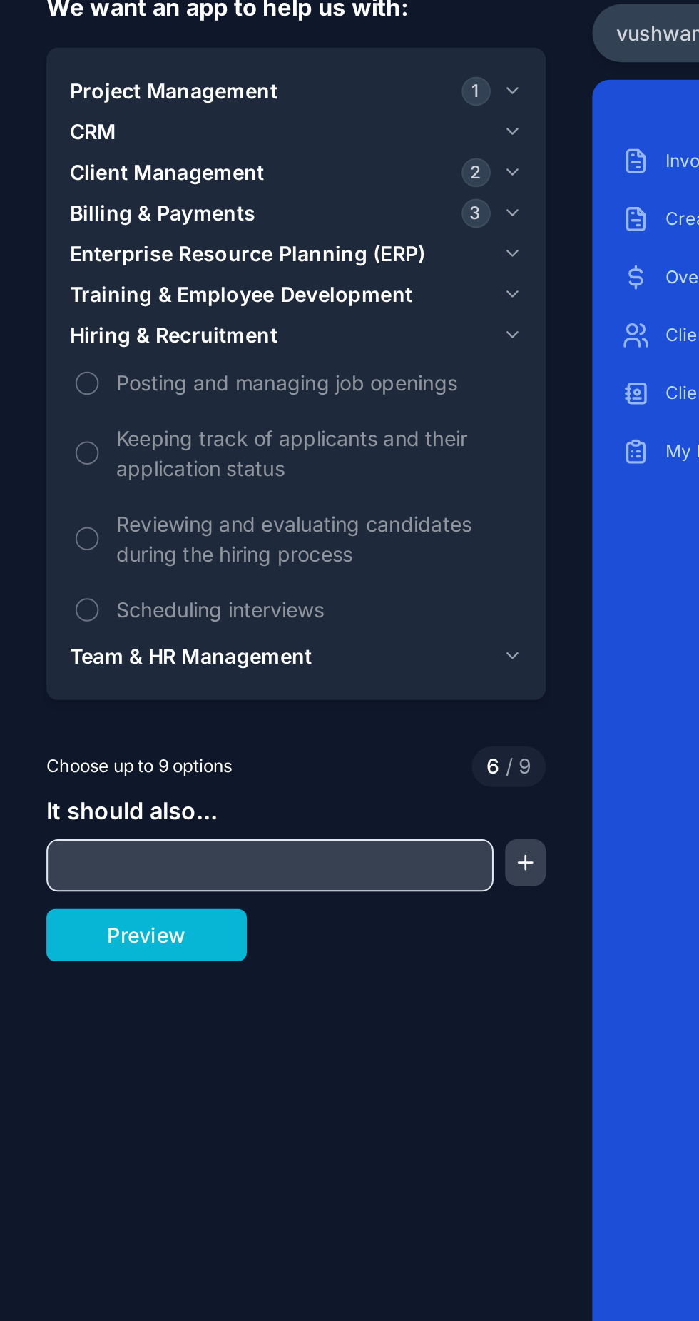
click at [94, 567] on button "Preview" at bounding box center [72, 567] width 98 height 26
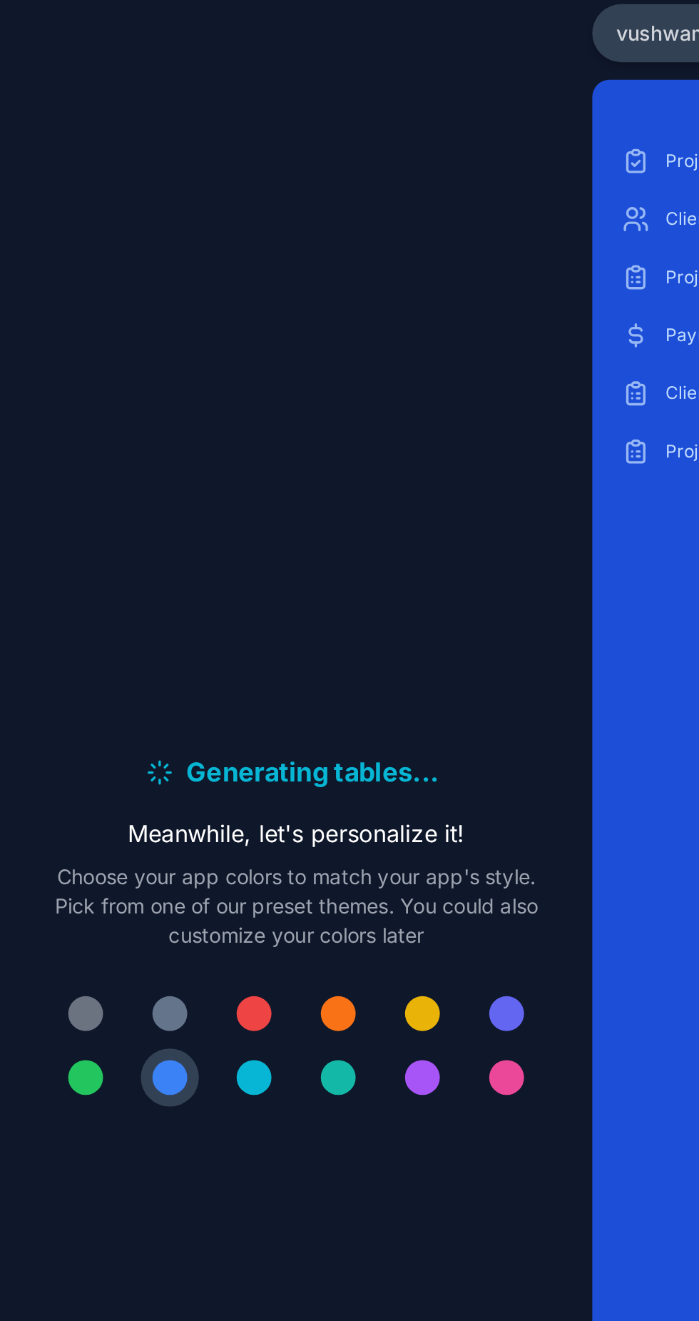
click at [126, 614] on div at bounding box center [124, 605] width 17 height 17
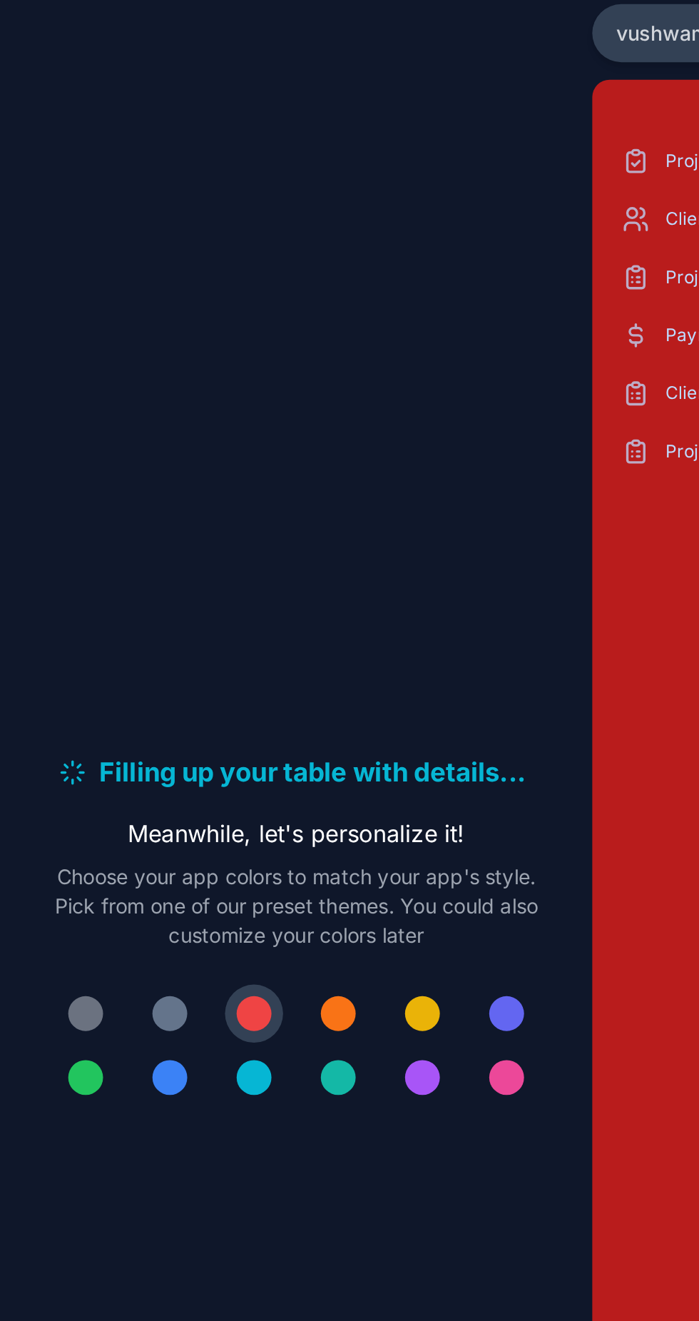
click at [29, 620] on button at bounding box center [42, 606] width 29 height 29
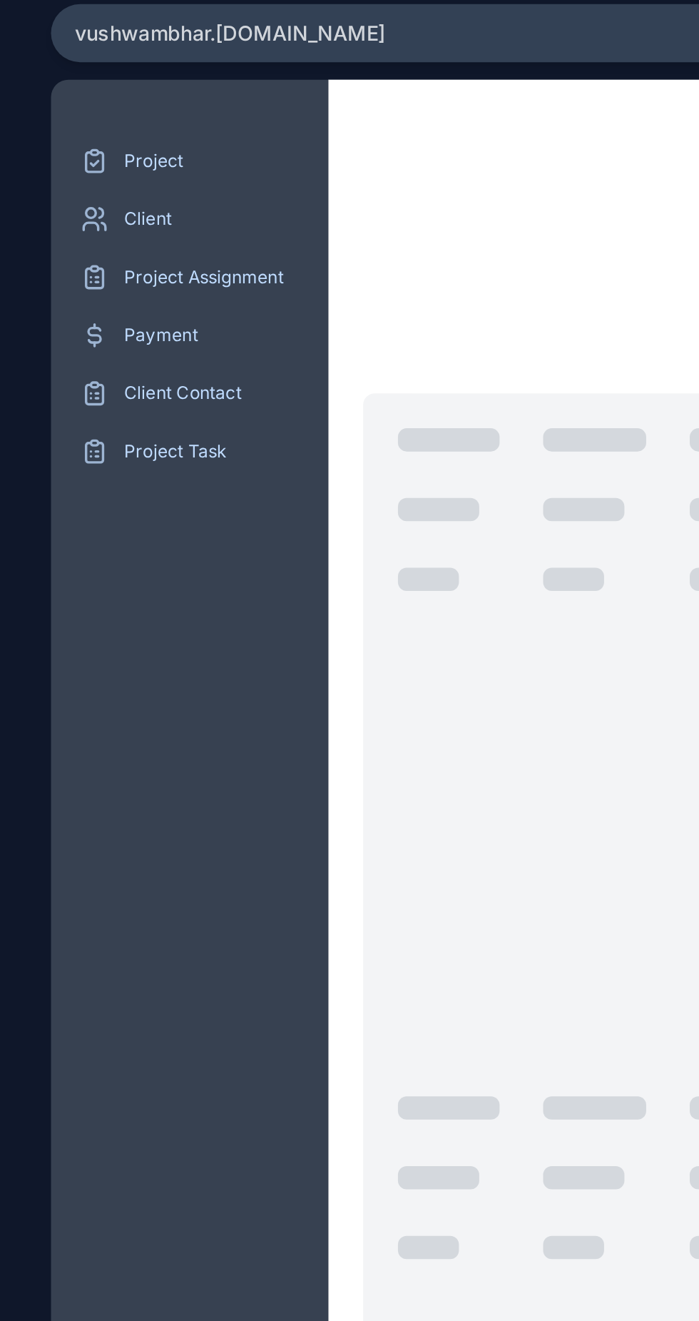
click at [499, 136] on div "vushwambhar .[DOMAIN_NAME]" at bounding box center [495, 124] width 408 height 29
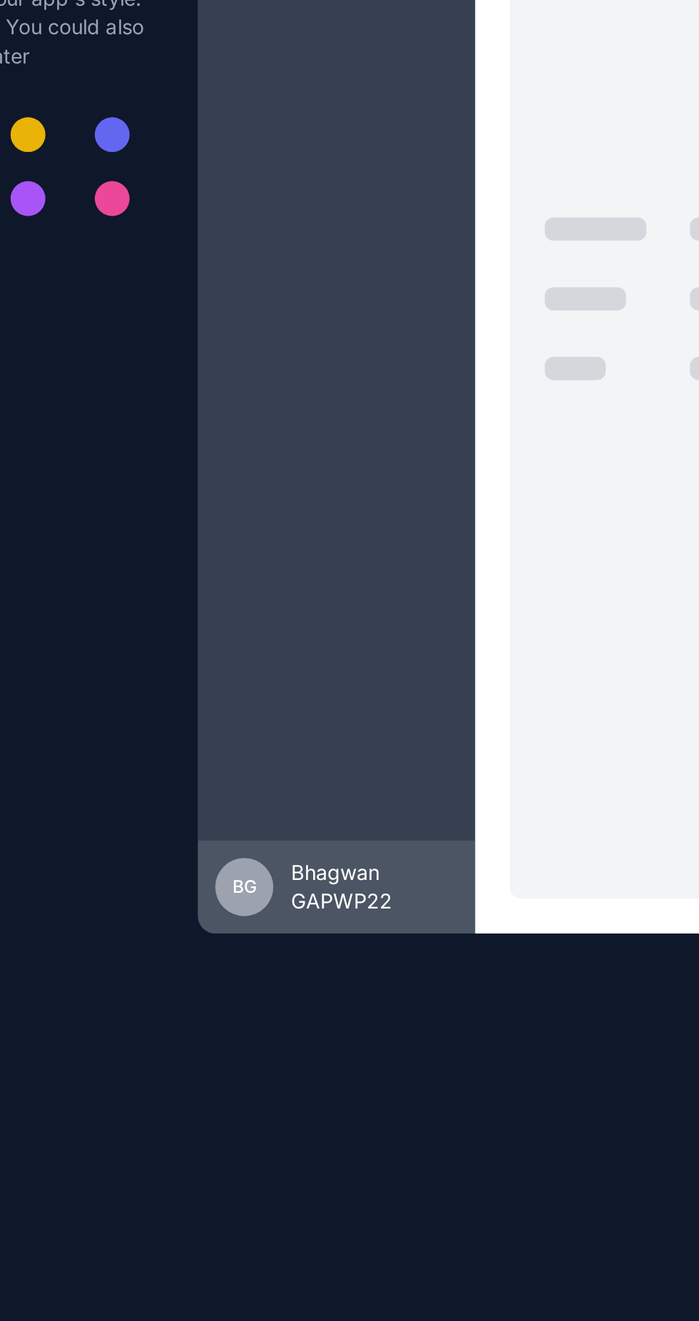
click at [370, 990] on span "Bhagwan GAPWP22" at bounding box center [378, 975] width 82 height 29
click at [305, 998] on div "[PERSON_NAME] GAPWP22" at bounding box center [359, 976] width 136 height 46
click at [313, 981] on span "BG" at bounding box center [314, 975] width 12 height 11
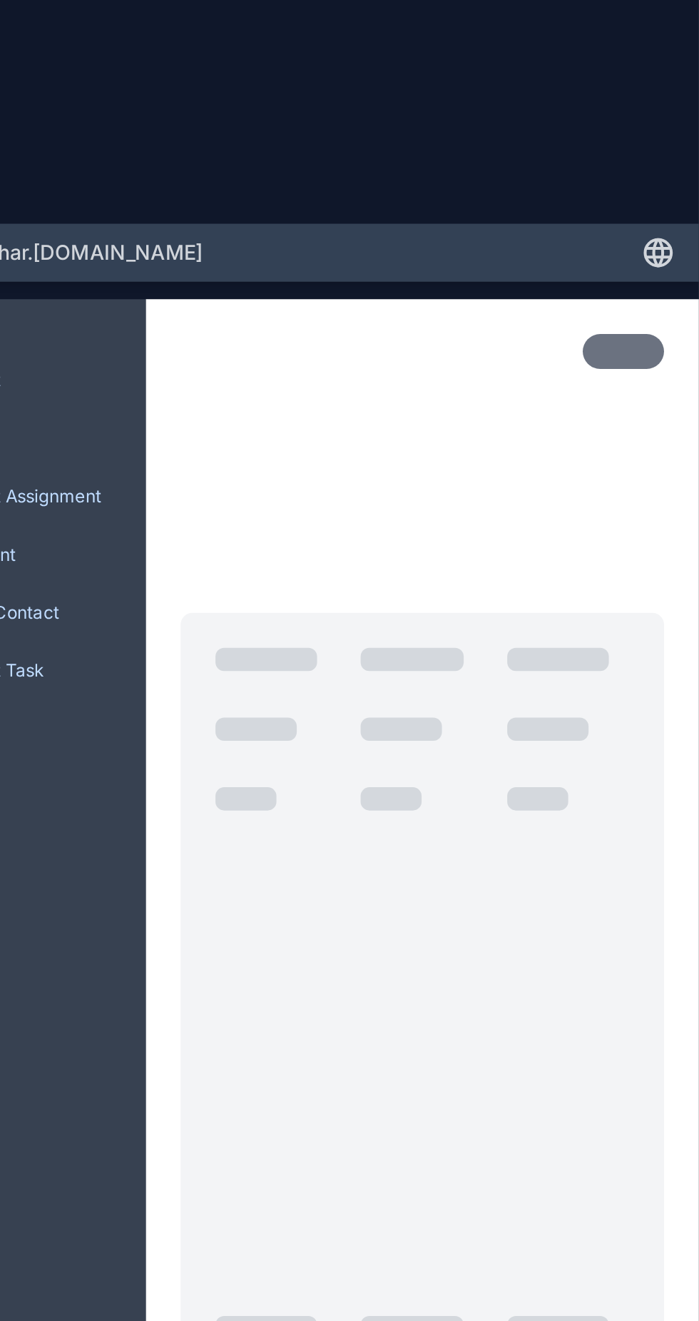
click at [671, 131] on icon at bounding box center [679, 124] width 17 height 17
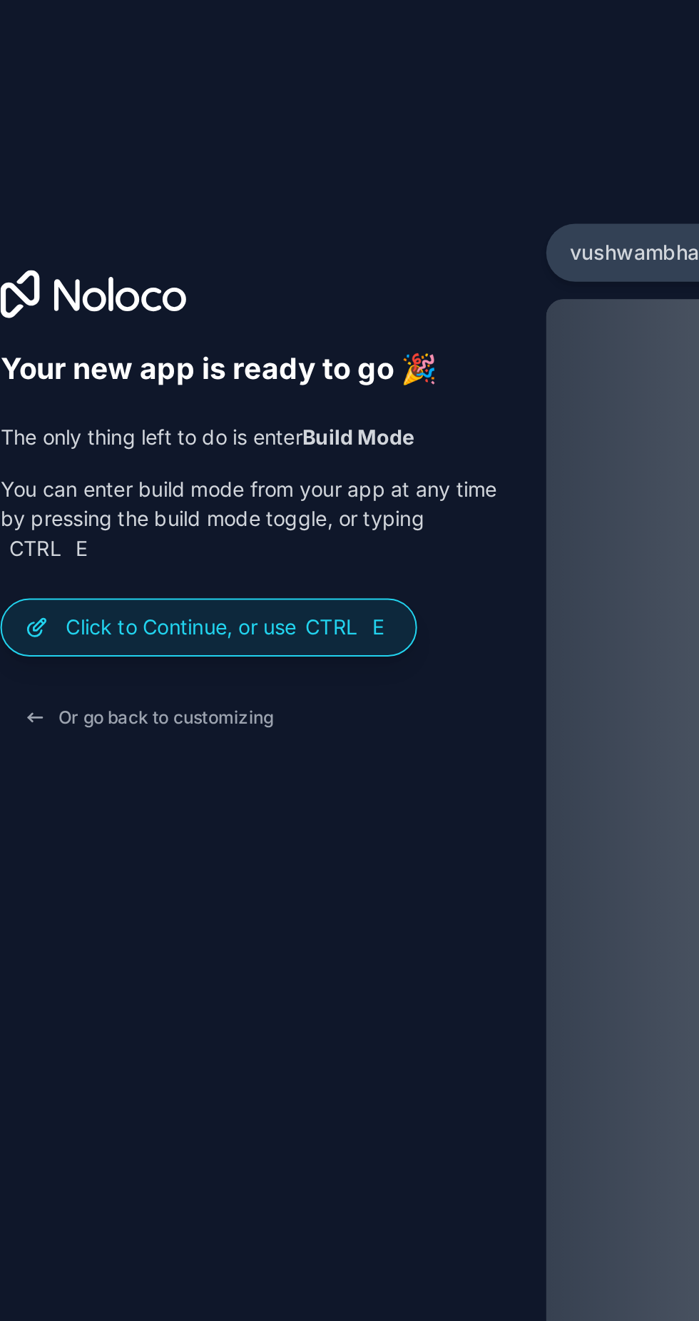
click at [66, 310] on div "Click to Continue, or use Ctrl E" at bounding box center [125, 308] width 203 height 27
click at [133, 315] on p "Click to Continue, or use Ctrl E" at bounding box center [135, 308] width 161 height 14
